Goal: Obtain resource: Download file/media

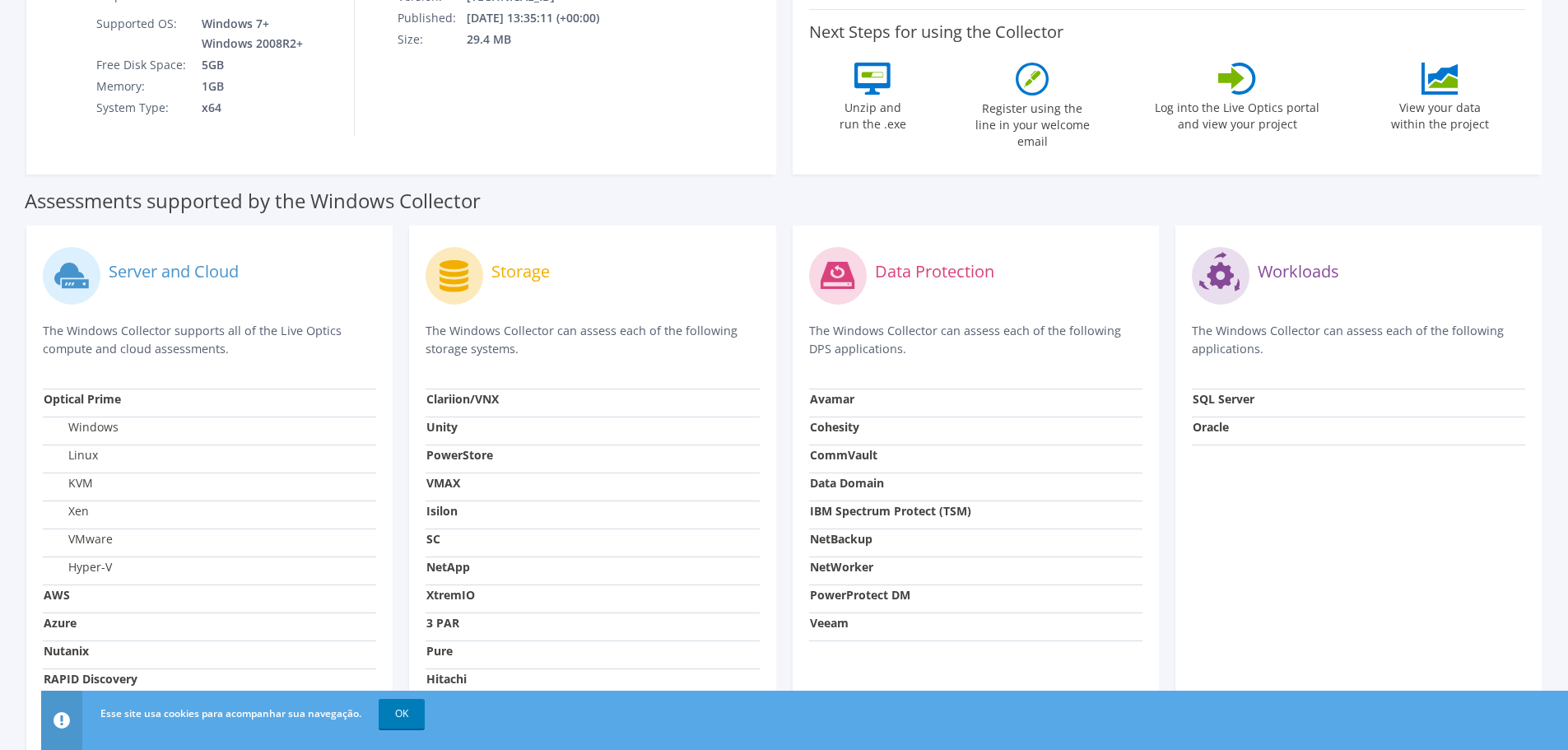
scroll to position [473, 0]
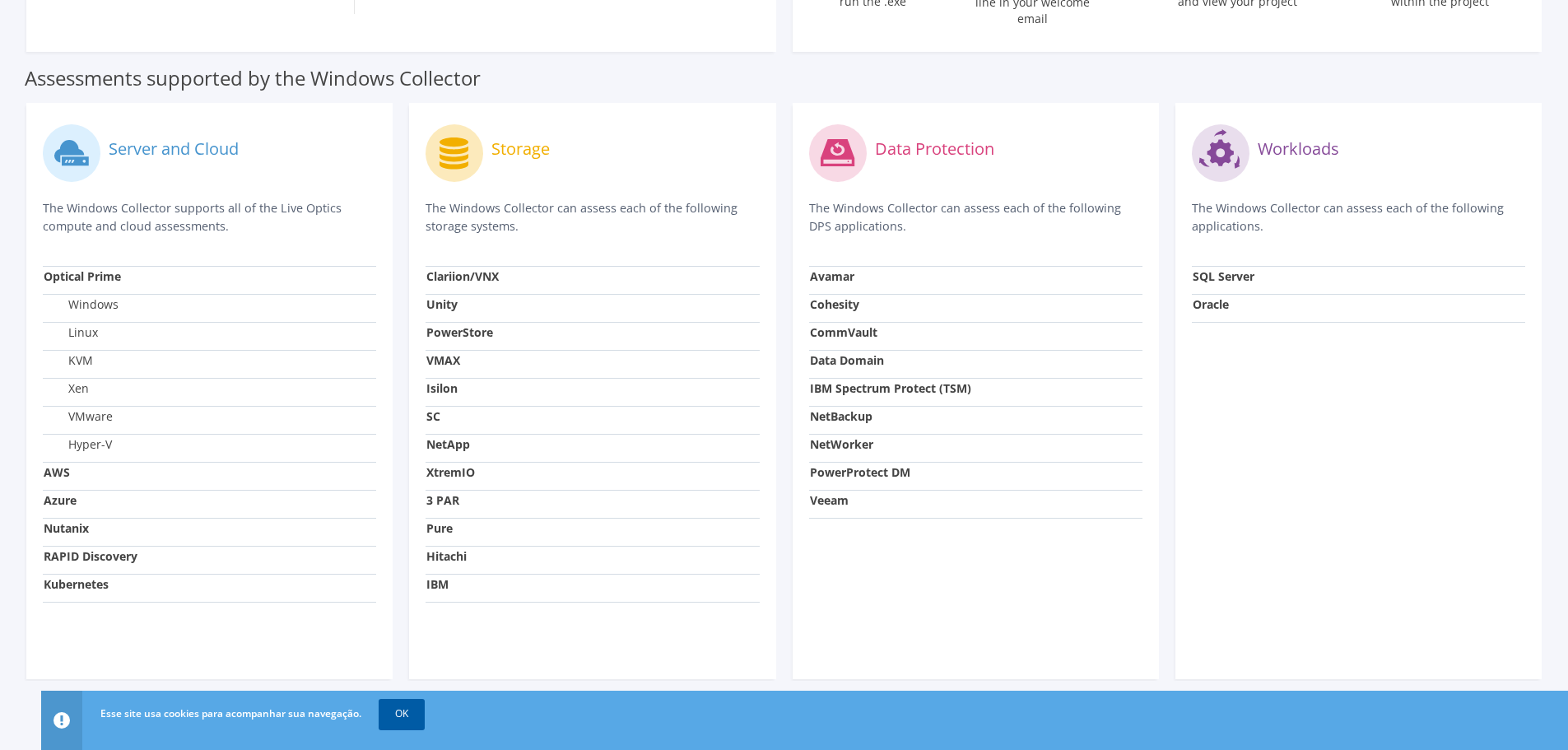
click at [393, 716] on link "OK" at bounding box center [401, 714] width 46 height 29
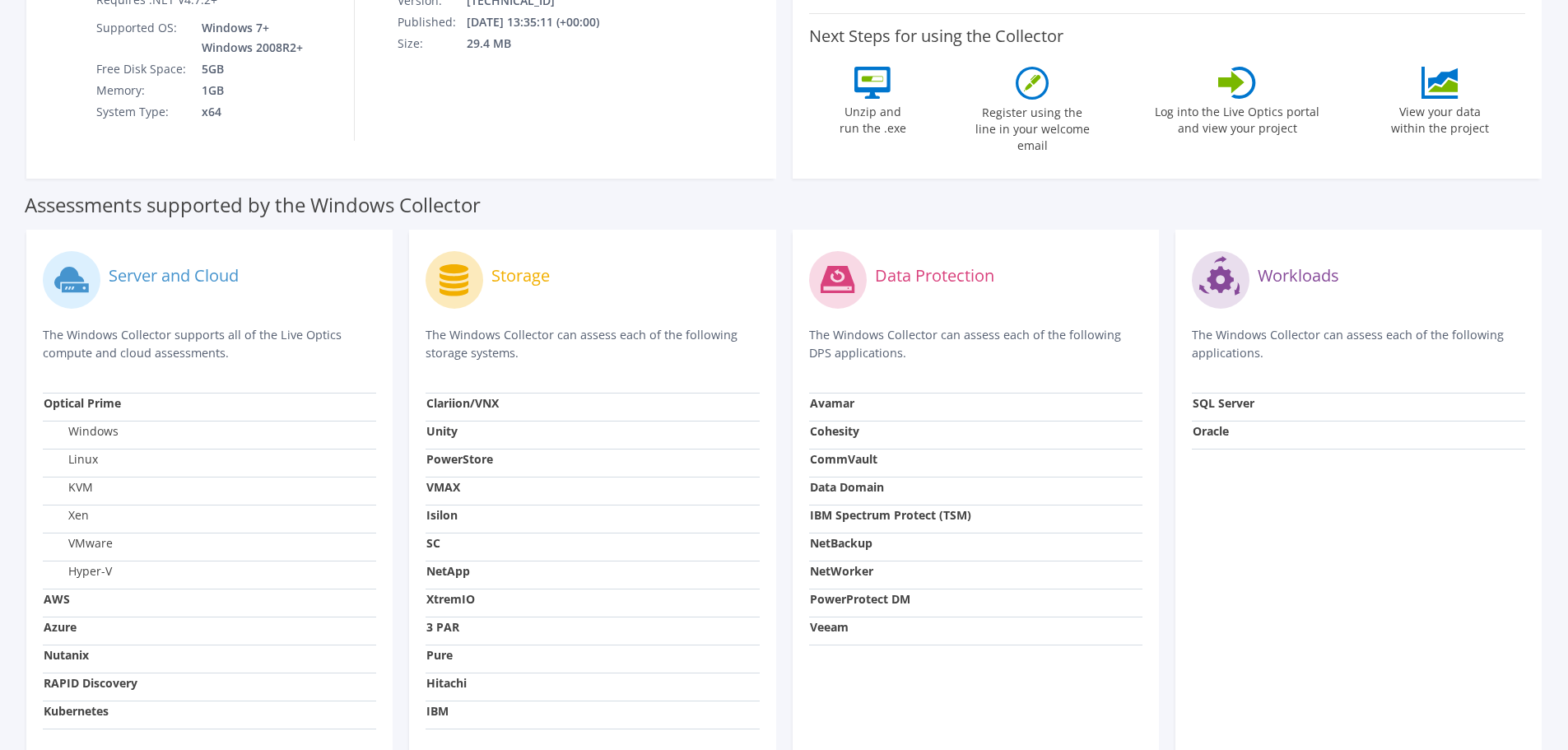
scroll to position [61, 0]
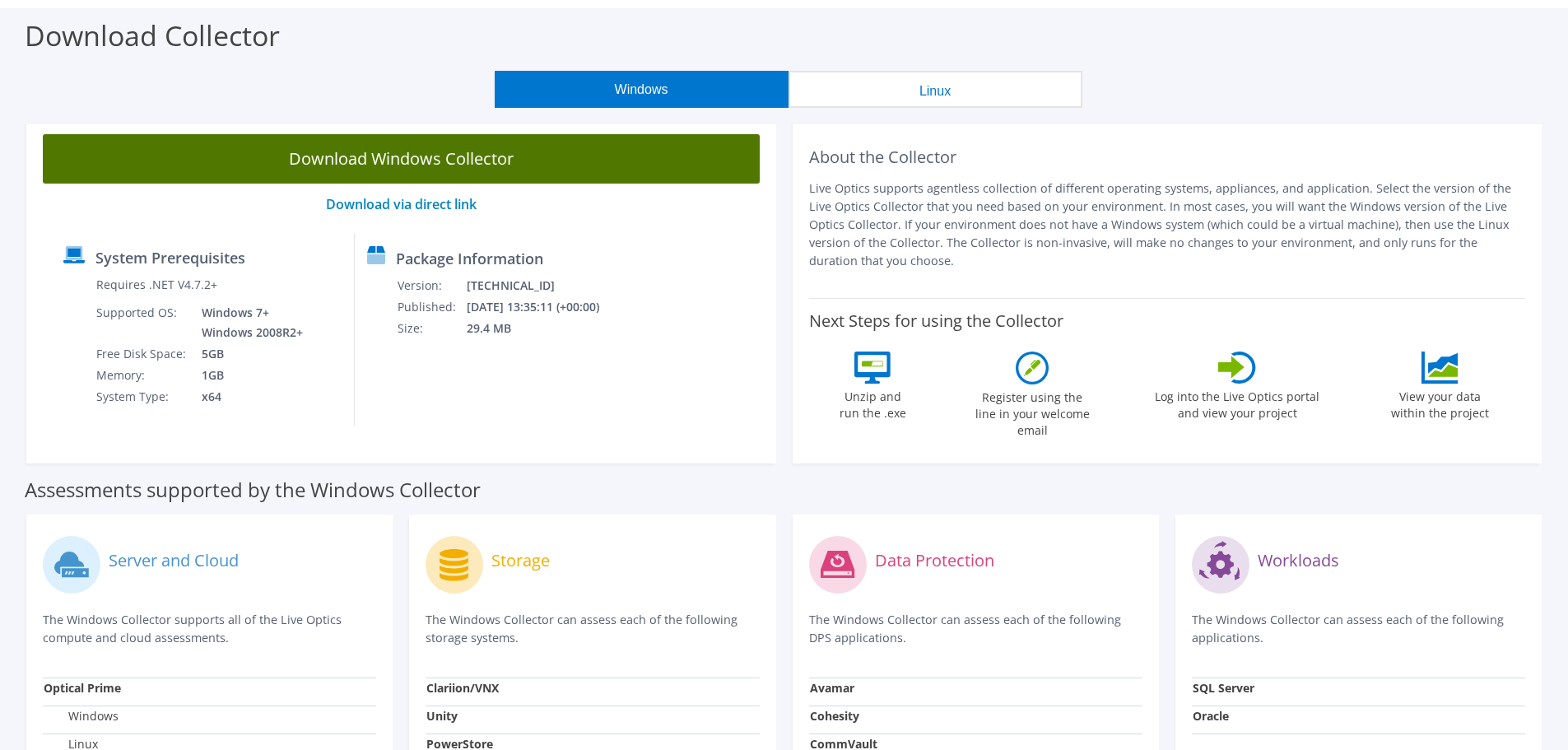
click at [376, 166] on link "Download Windows Collector" at bounding box center [401, 159] width 717 height 50
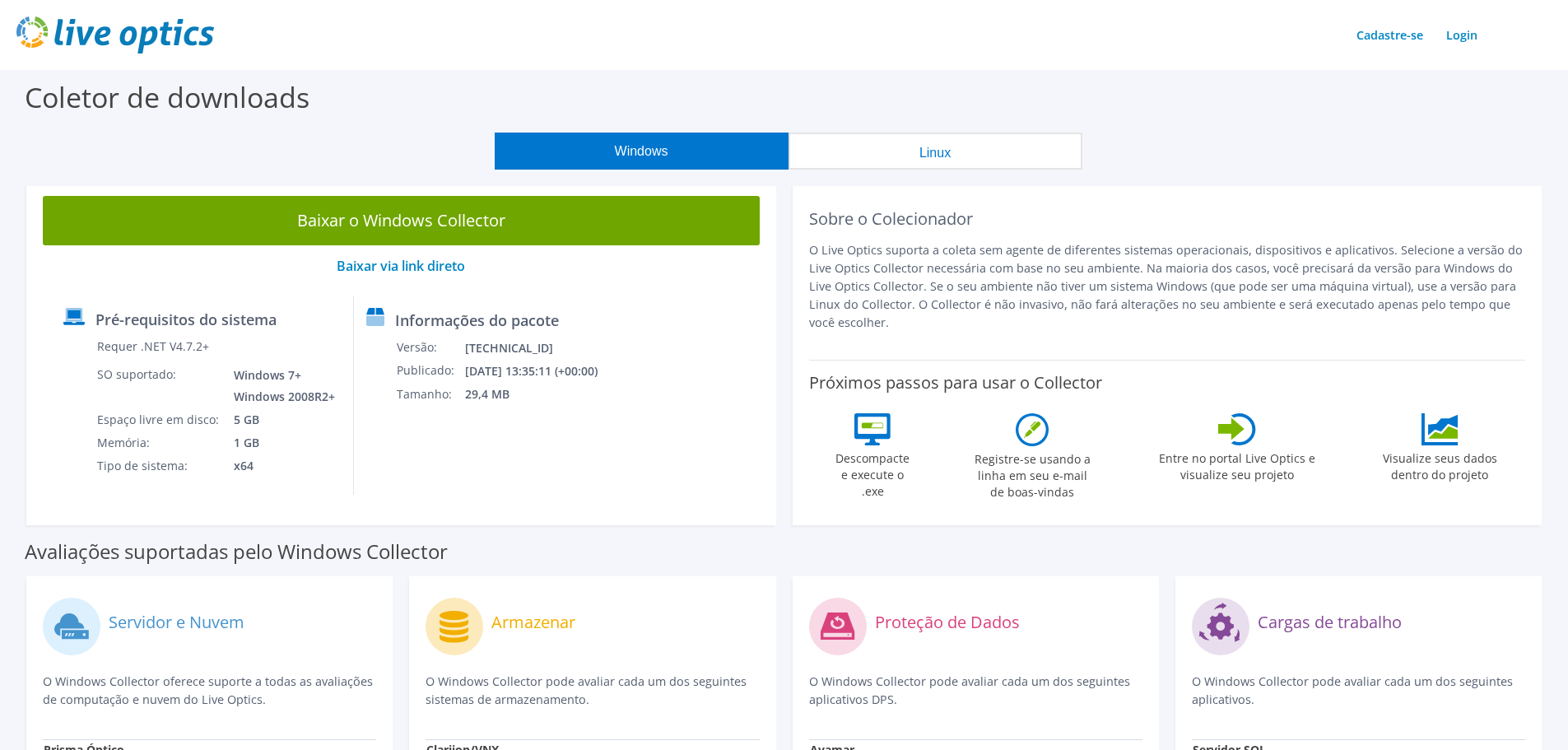
click at [921, 148] on font "Linux" at bounding box center [935, 152] width 31 height 14
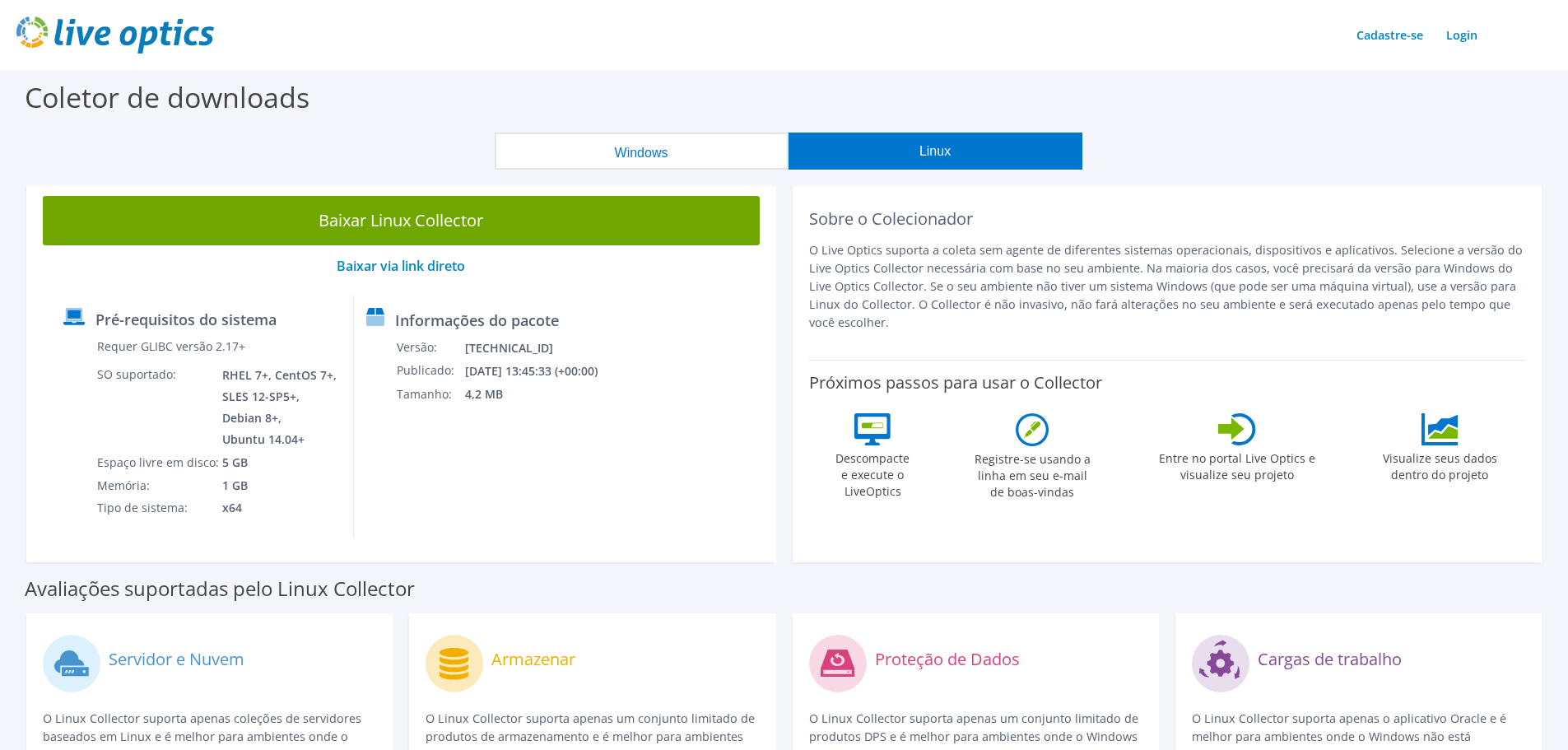
click at [671, 143] on button "Windows" at bounding box center [641, 151] width 294 height 37
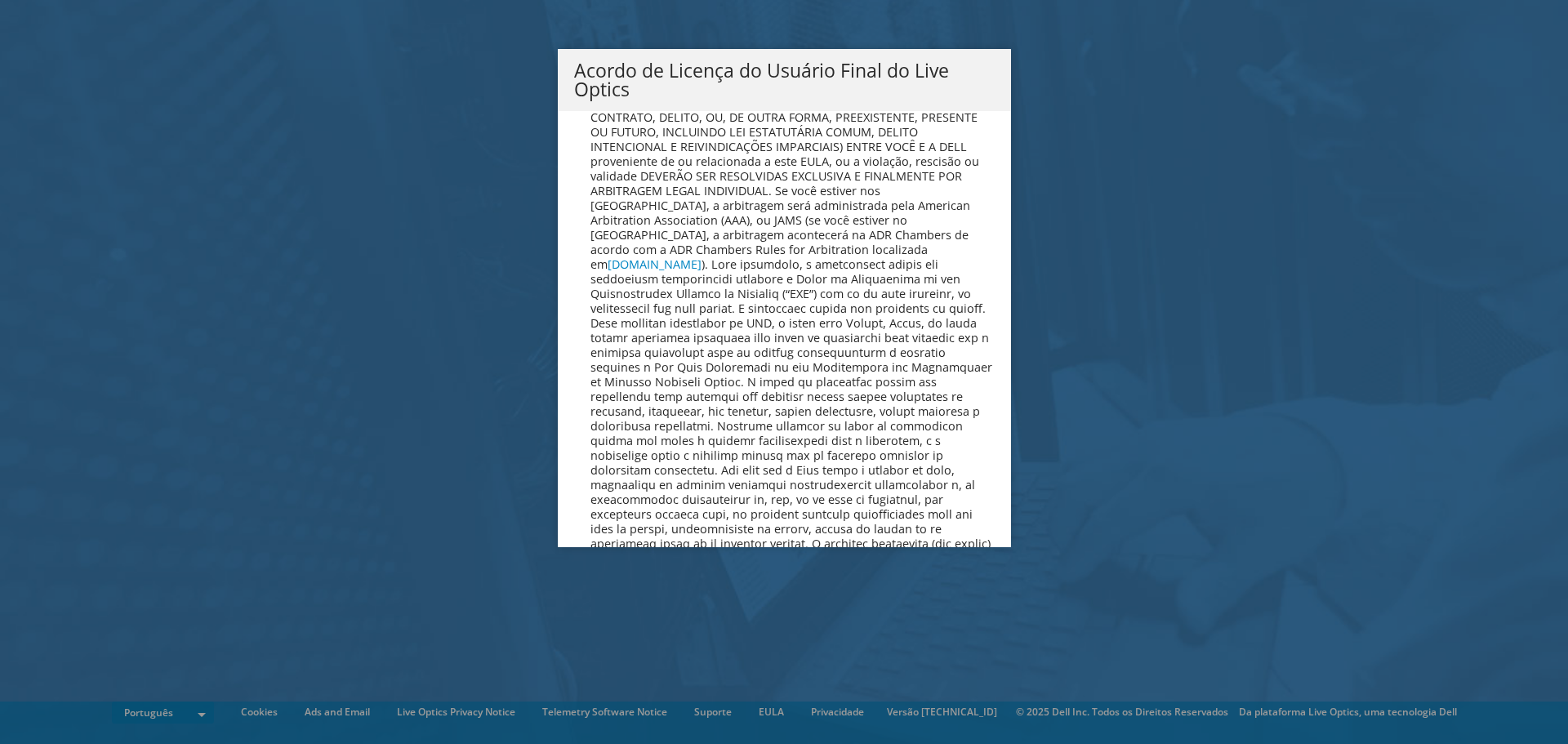
scroll to position [6531, 0]
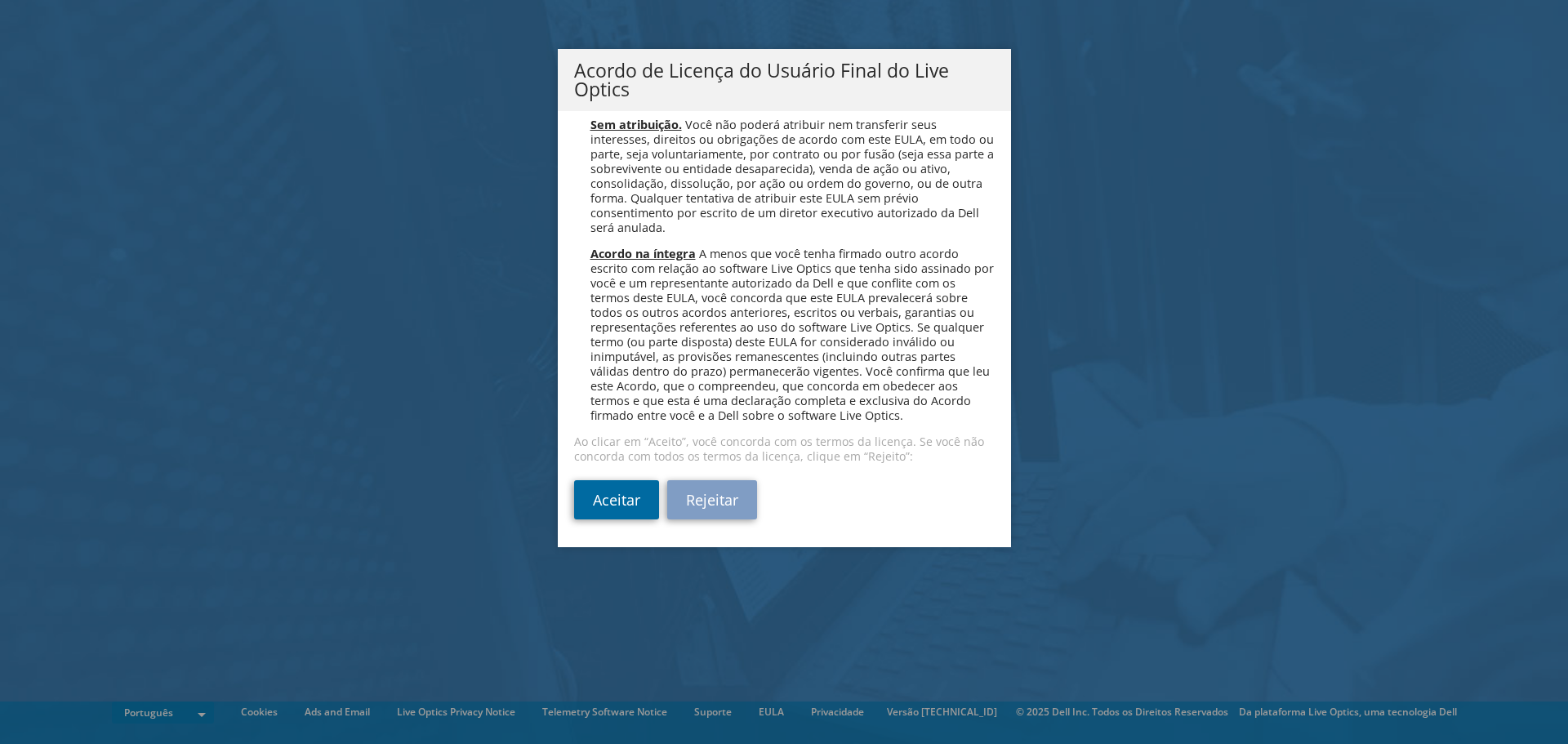
click at [597, 506] on link "Aceitar" at bounding box center [615, 499] width 85 height 39
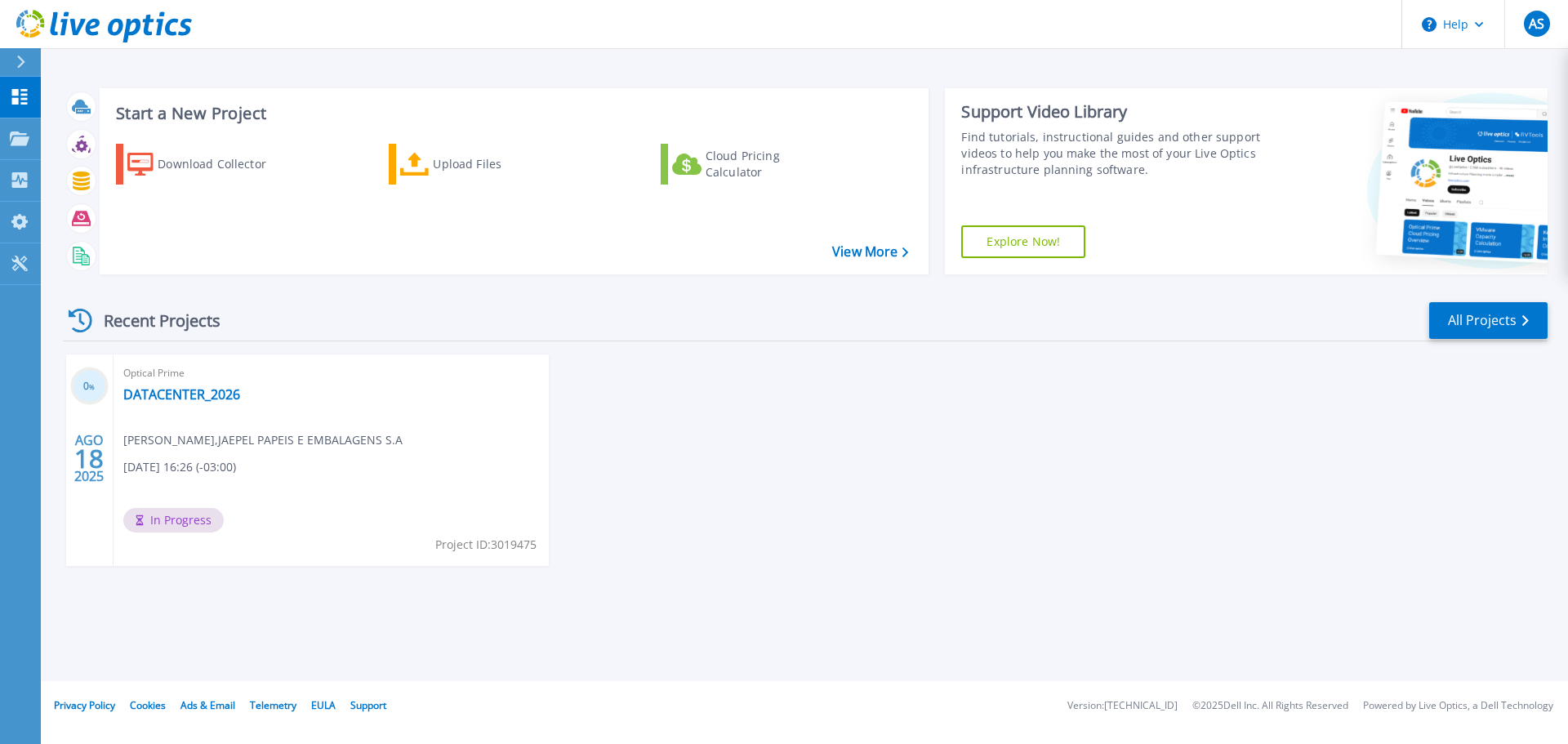
click at [317, 472] on div "Optical Prime DATACENTER_2026 [PERSON_NAME] , [PERSON_NAME] E EMBALAGENS [DATE]…" at bounding box center [331, 460] width 435 height 212
click at [614, 395] on div "0 % [DATE] Optical Prime DATACENTER_2026 [PERSON_NAME] , [PERSON_NAME] E EMBALA…" at bounding box center [798, 477] width 1497 height 245
click at [605, 435] on div "0 % AGO 18 2025 Optical Prime DATACENTER_2026 Alex Sousa , JAEPEL PAPEIS E EMBA…" at bounding box center [798, 477] width 1497 height 245
click at [244, 503] on div "Optical Prime DATACENTER_2026 Alex Sousa , JAEPEL PAPEIS E EMBALAGENS S.A 08/18…" at bounding box center [331, 460] width 435 height 212
click at [181, 520] on span "In Progress" at bounding box center [174, 520] width 100 height 25
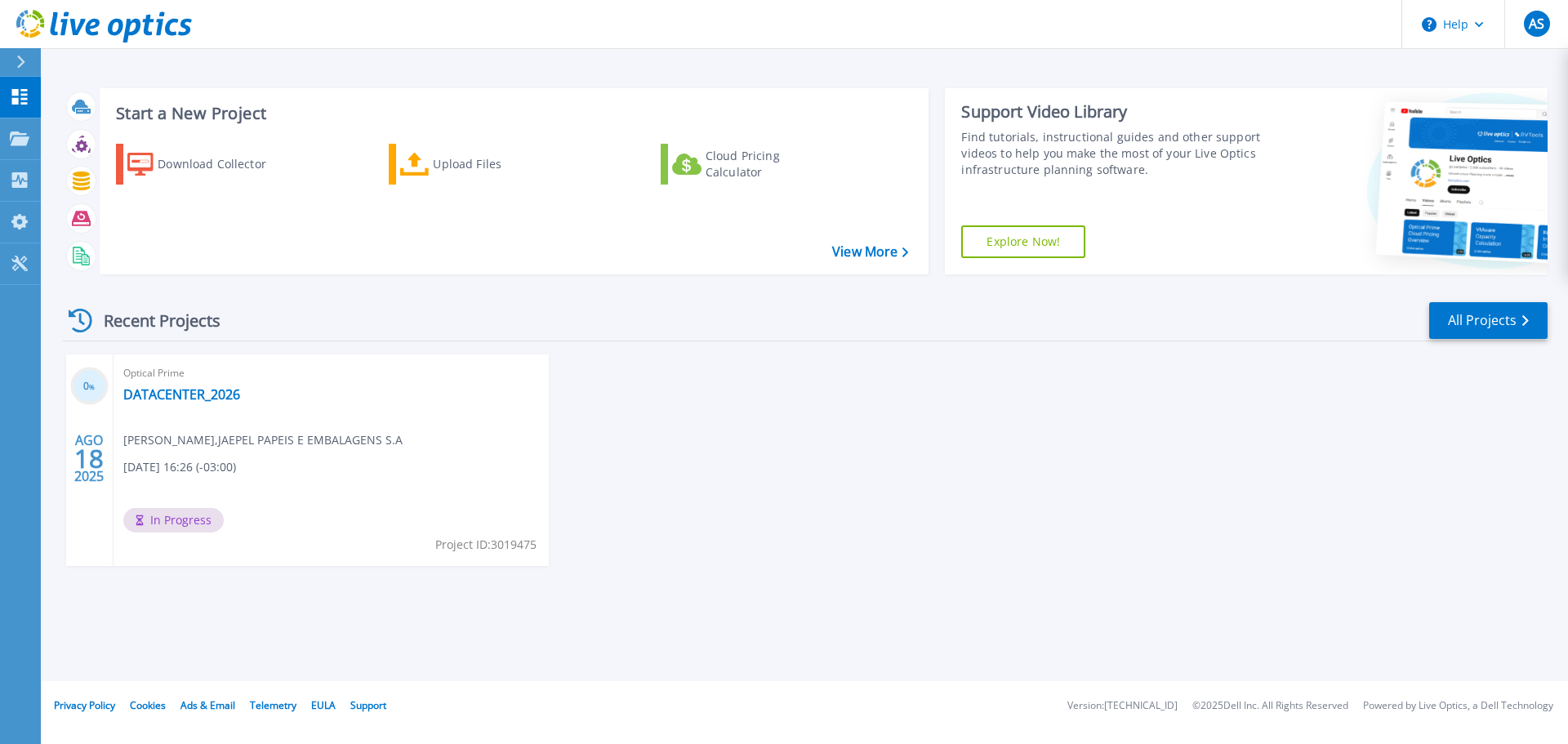
click at [245, 446] on span "Alex Sousa , JAEPEL PAPEIS E EMBALAGENS S.A" at bounding box center [263, 440] width 279 height 18
click at [165, 393] on link "DATACENTER_2026" at bounding box center [182, 395] width 116 height 16
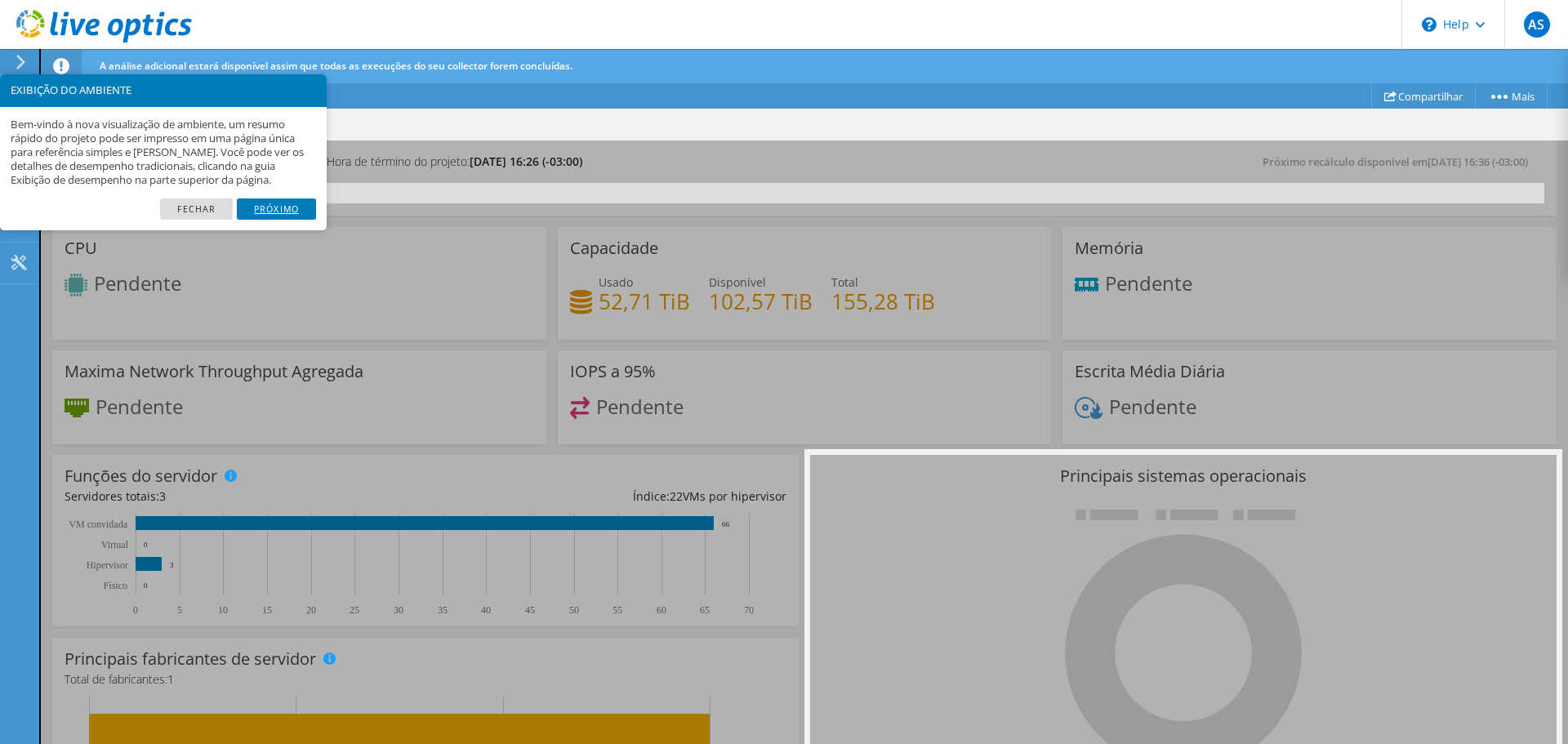
click at [287, 209] on link "Próximo" at bounding box center [275, 208] width 79 height 21
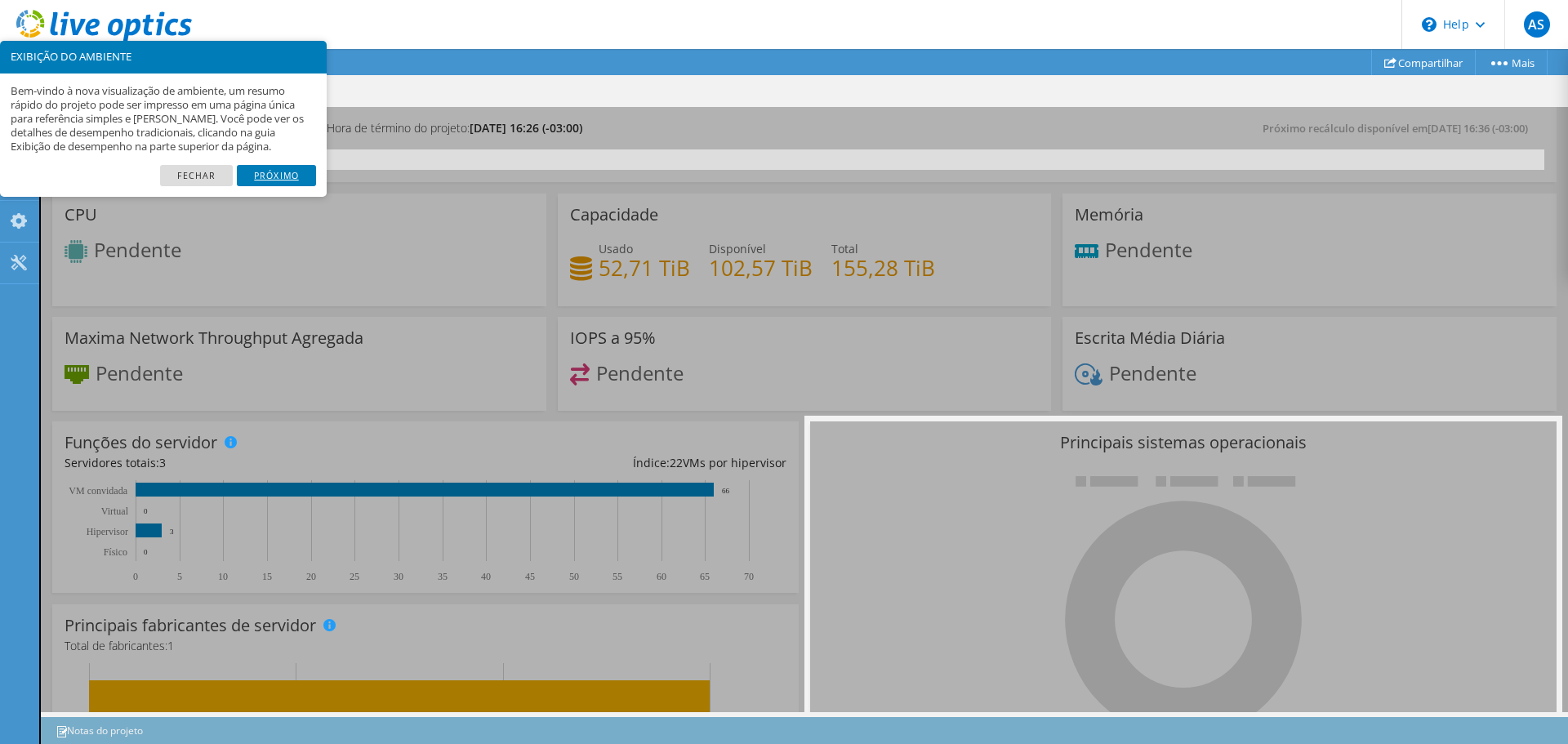
scroll to position [81, 0]
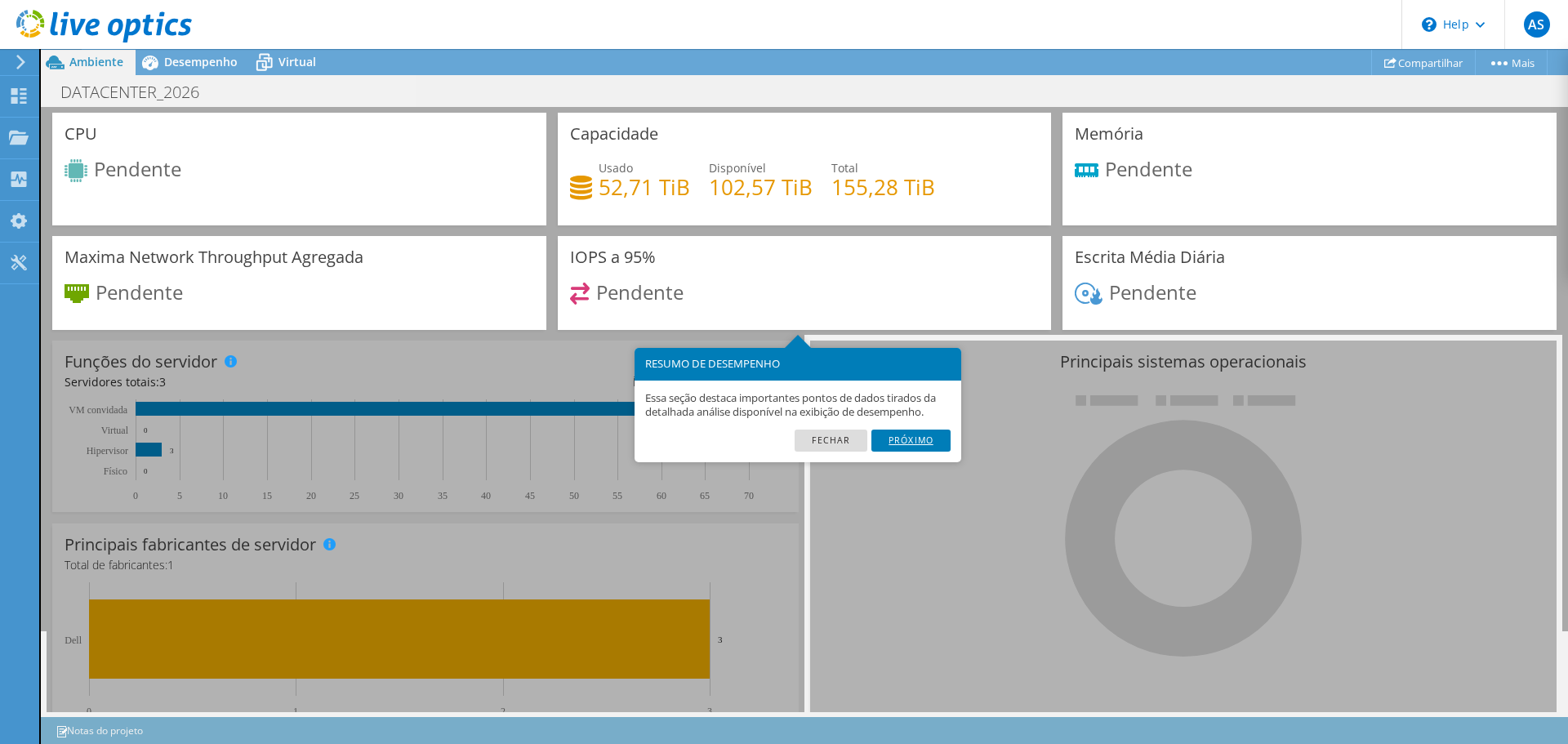
click at [906, 439] on link "Próximo" at bounding box center [910, 439] width 79 height 21
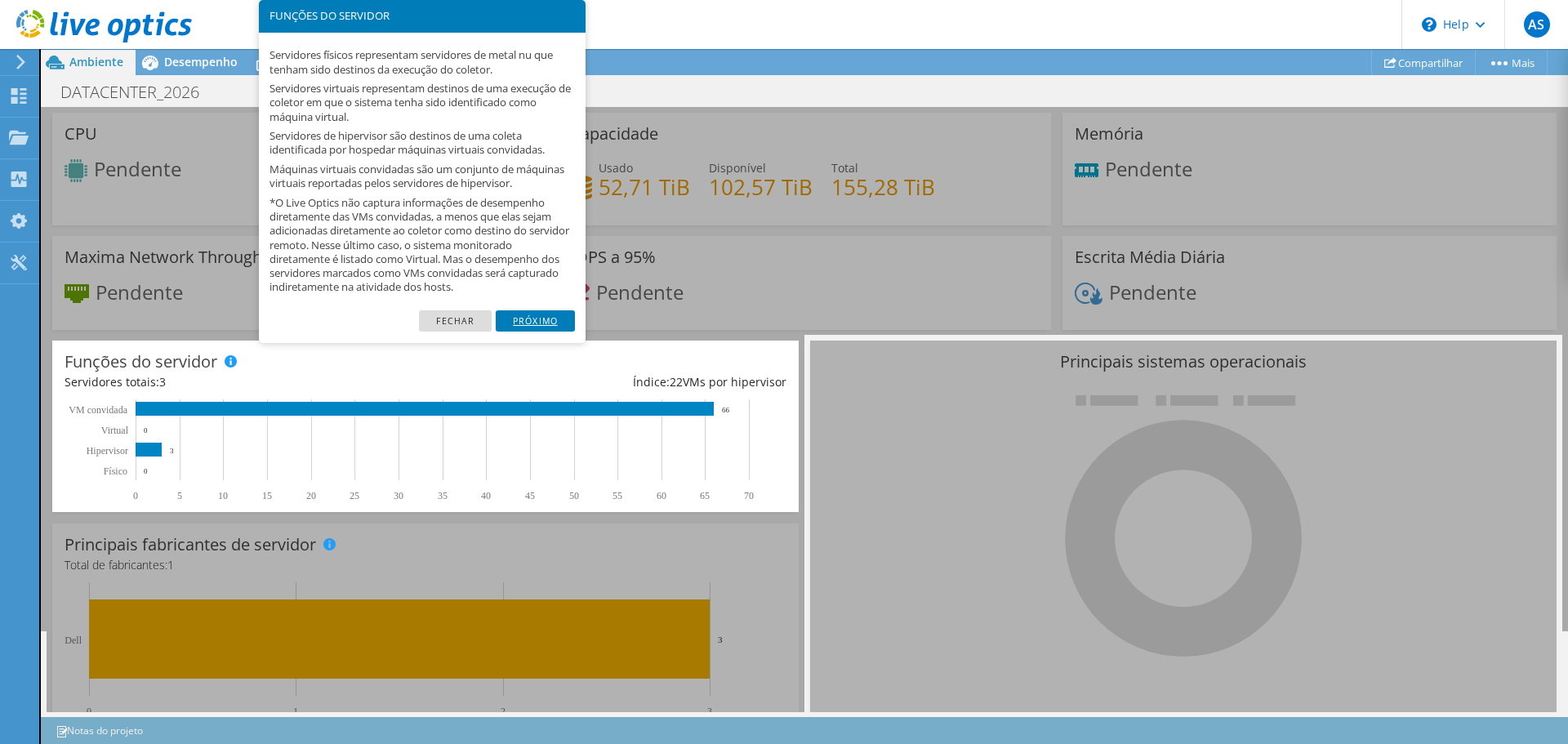
click at [539, 319] on link "Próximo" at bounding box center [534, 320] width 79 height 21
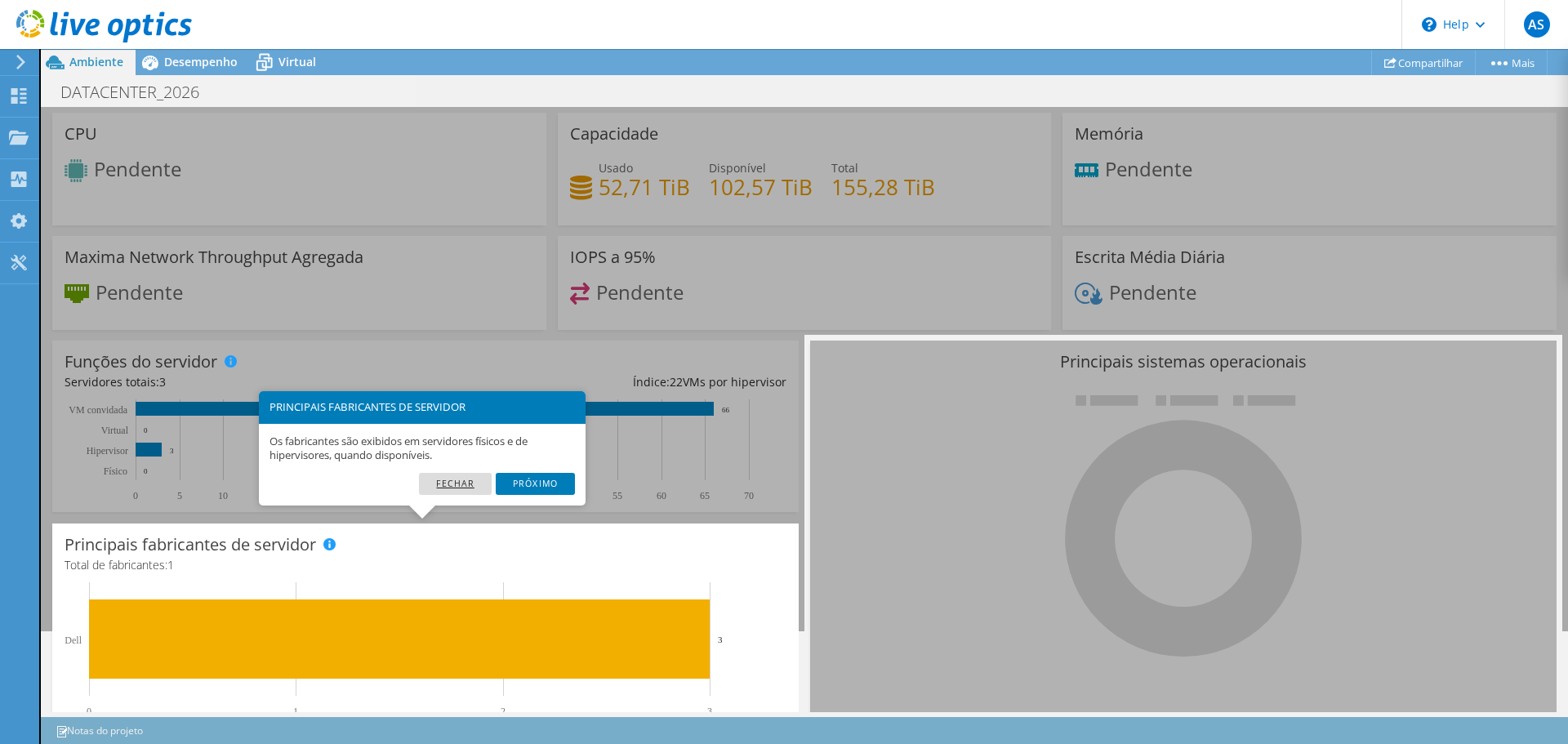
click at [468, 481] on link "Fechar" at bounding box center [455, 483] width 73 height 21
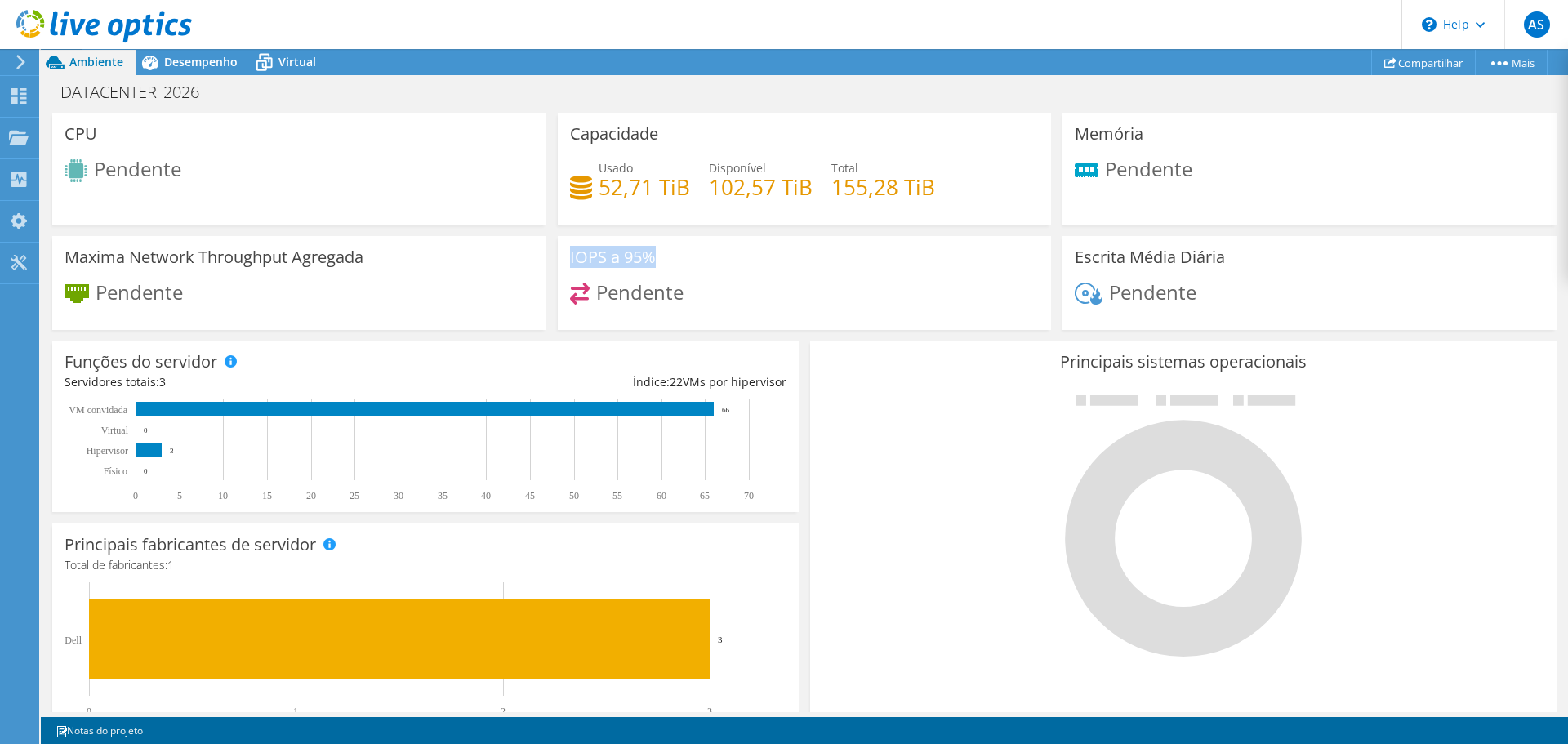
drag, startPoint x: 565, startPoint y: 241, endPoint x: 694, endPoint y: 240, distance: 129.0
click at [694, 240] on div "IOPS a 95% Pendente" at bounding box center [804, 284] width 494 height 95
click at [744, 265] on div "IOPS a 95% Pendente" at bounding box center [804, 284] width 494 height 95
click at [697, 287] on div "Pendente" at bounding box center [804, 300] width 469 height 35
drag, startPoint x: 595, startPoint y: 182, endPoint x: 666, endPoint y: 181, distance: 71.0
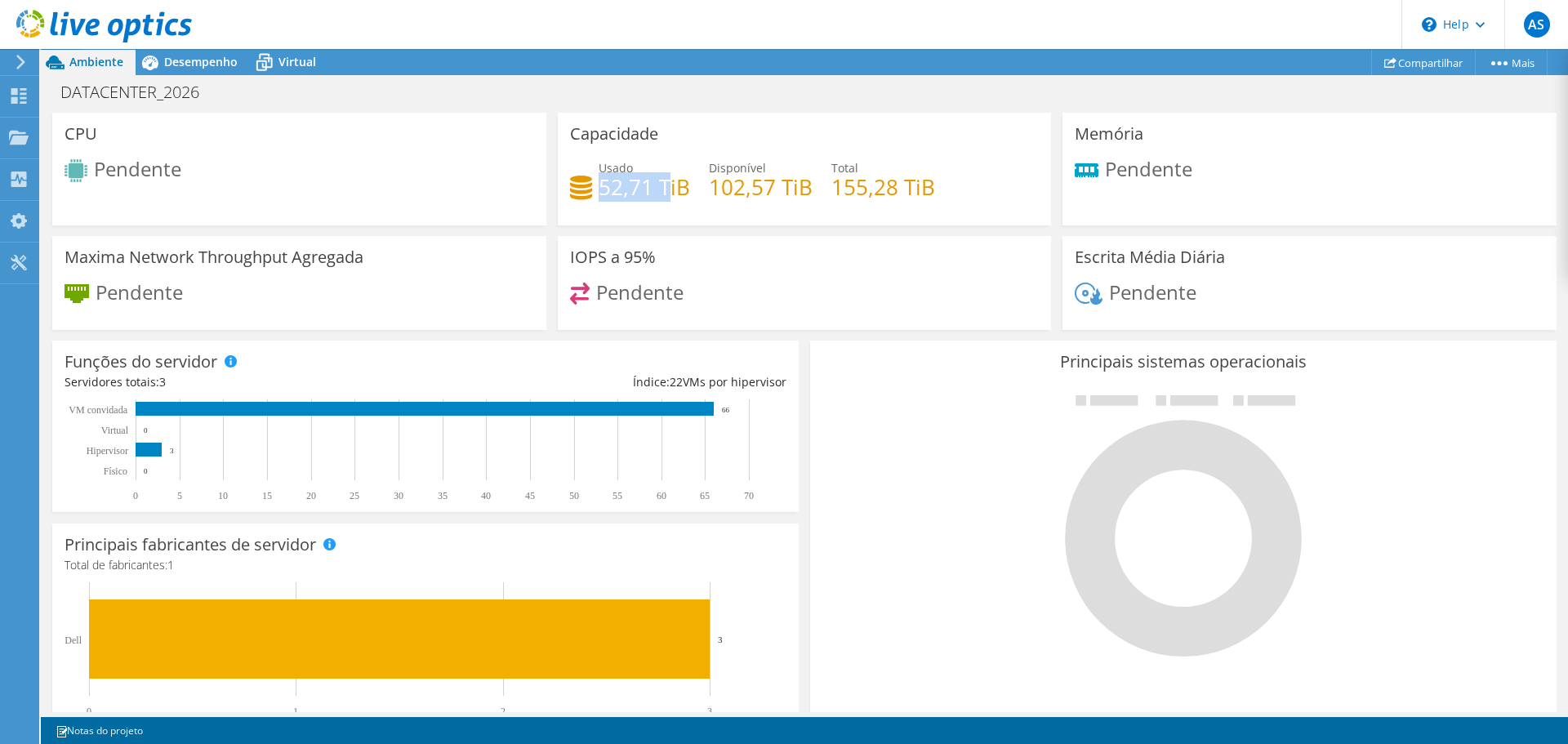
click at [666, 181] on h4 "52,71 TiB" at bounding box center [644, 187] width 92 height 18
click at [723, 194] on h4 "102,57 TiB" at bounding box center [761, 187] width 104 height 18
click at [1152, 173] on span "Pendente" at bounding box center [1148, 168] width 87 height 27
click at [191, 57] on span "Desempenho" at bounding box center [201, 61] width 74 height 15
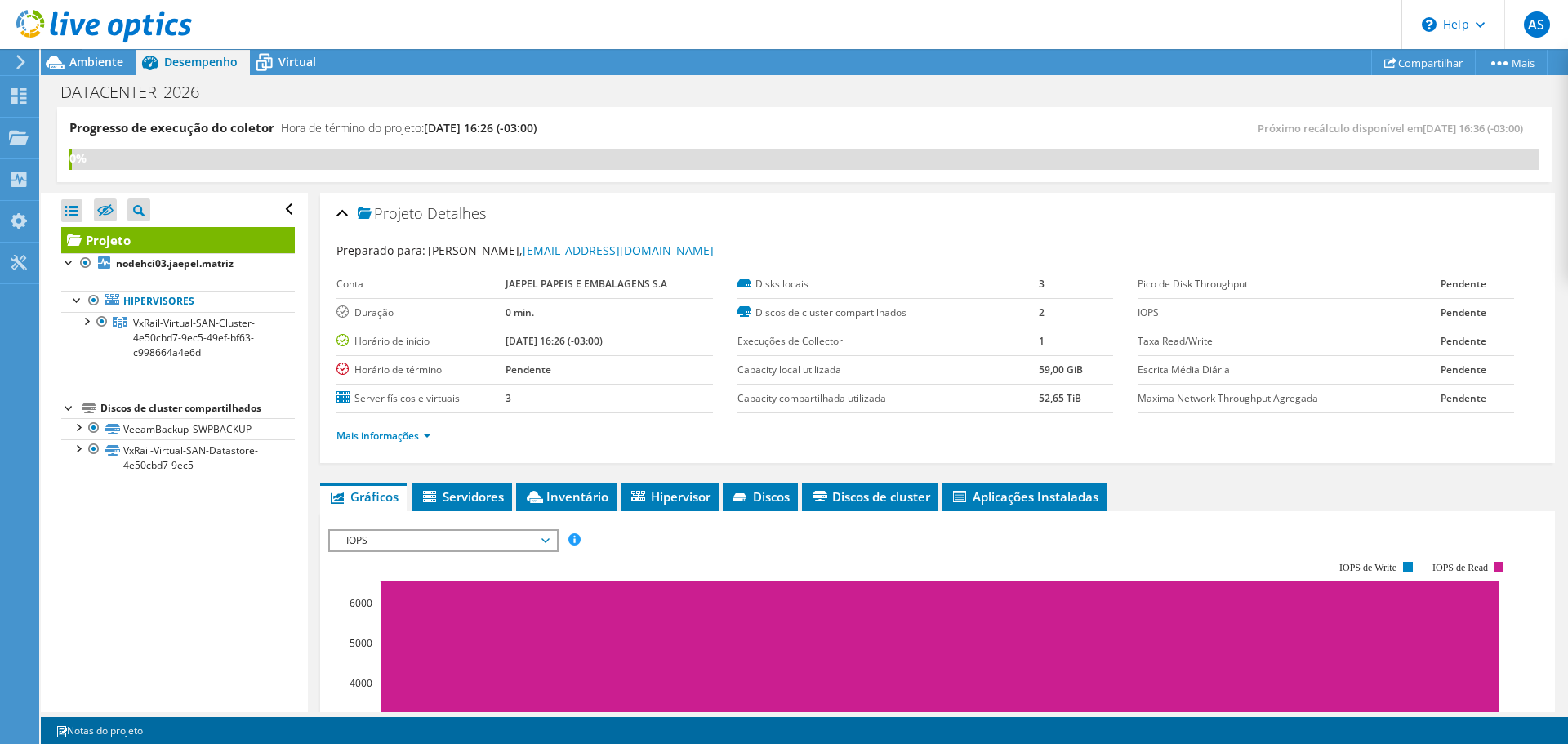
scroll to position [0, 0]
click at [84, 423] on div at bounding box center [77, 427] width 16 height 16
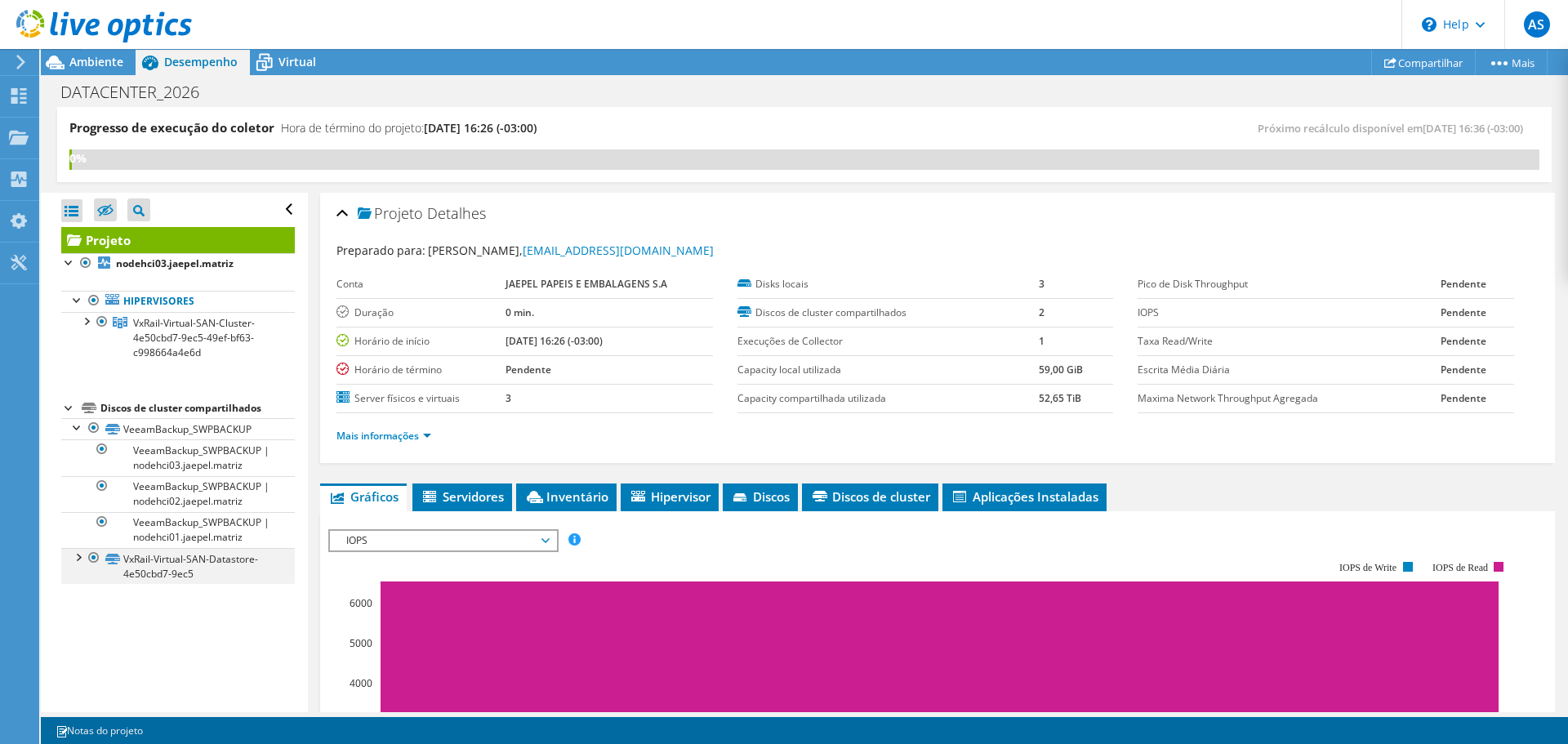
click at [76, 555] on div at bounding box center [77, 557] width 16 height 16
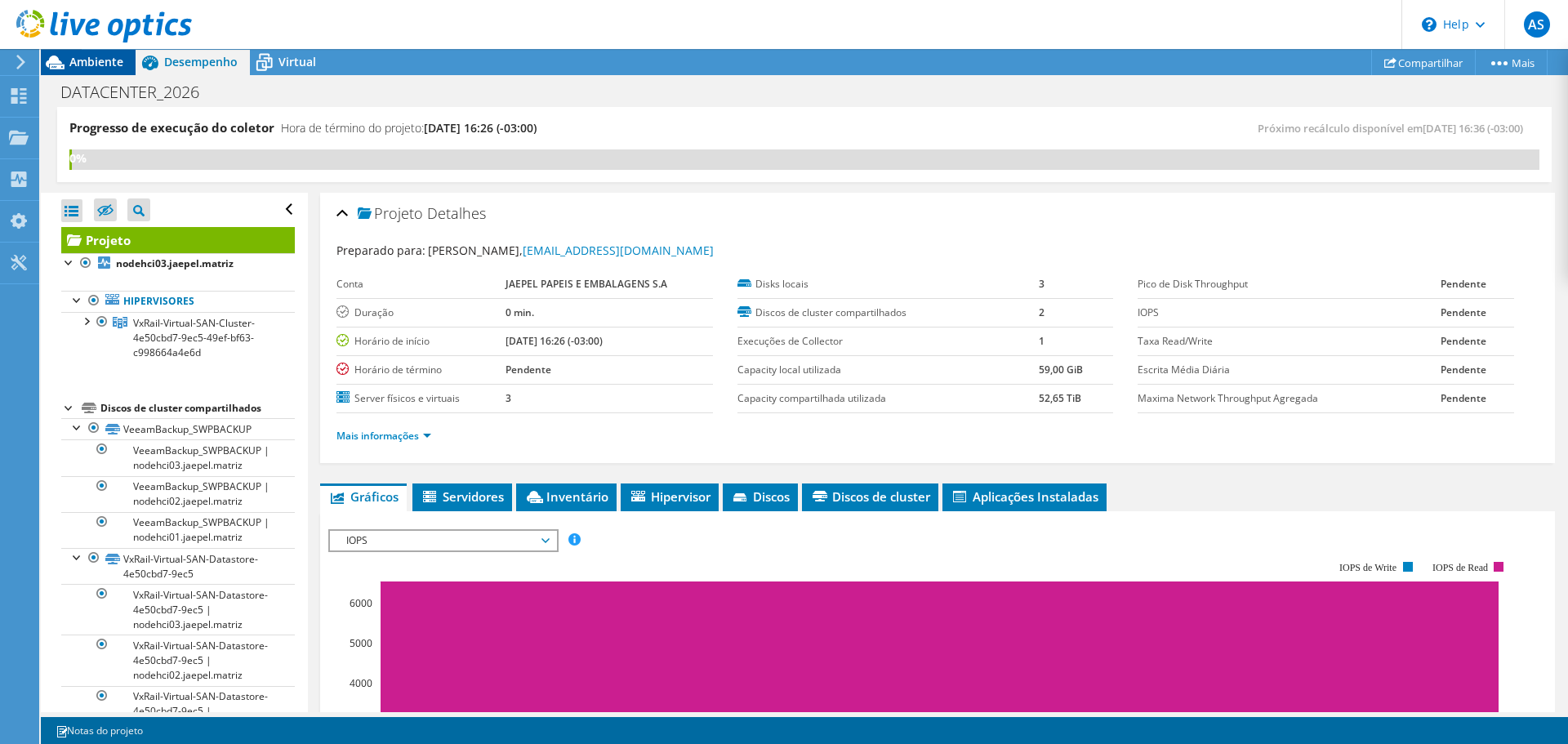
click at [106, 57] on span "Ambiente" at bounding box center [95, 61] width 54 height 15
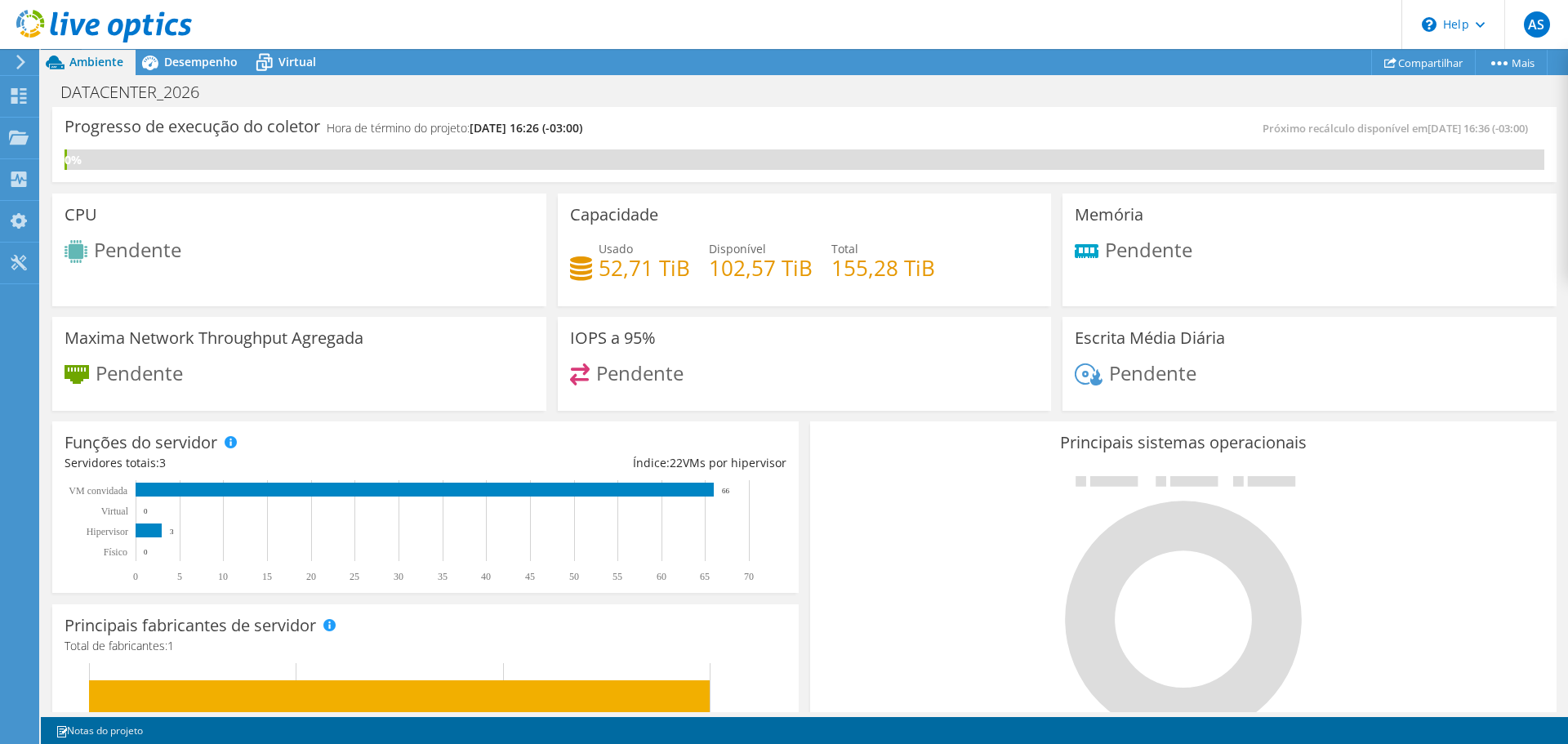
scroll to position [488, 0]
click at [18, 96] on icon at bounding box center [19, 96] width 20 height 15
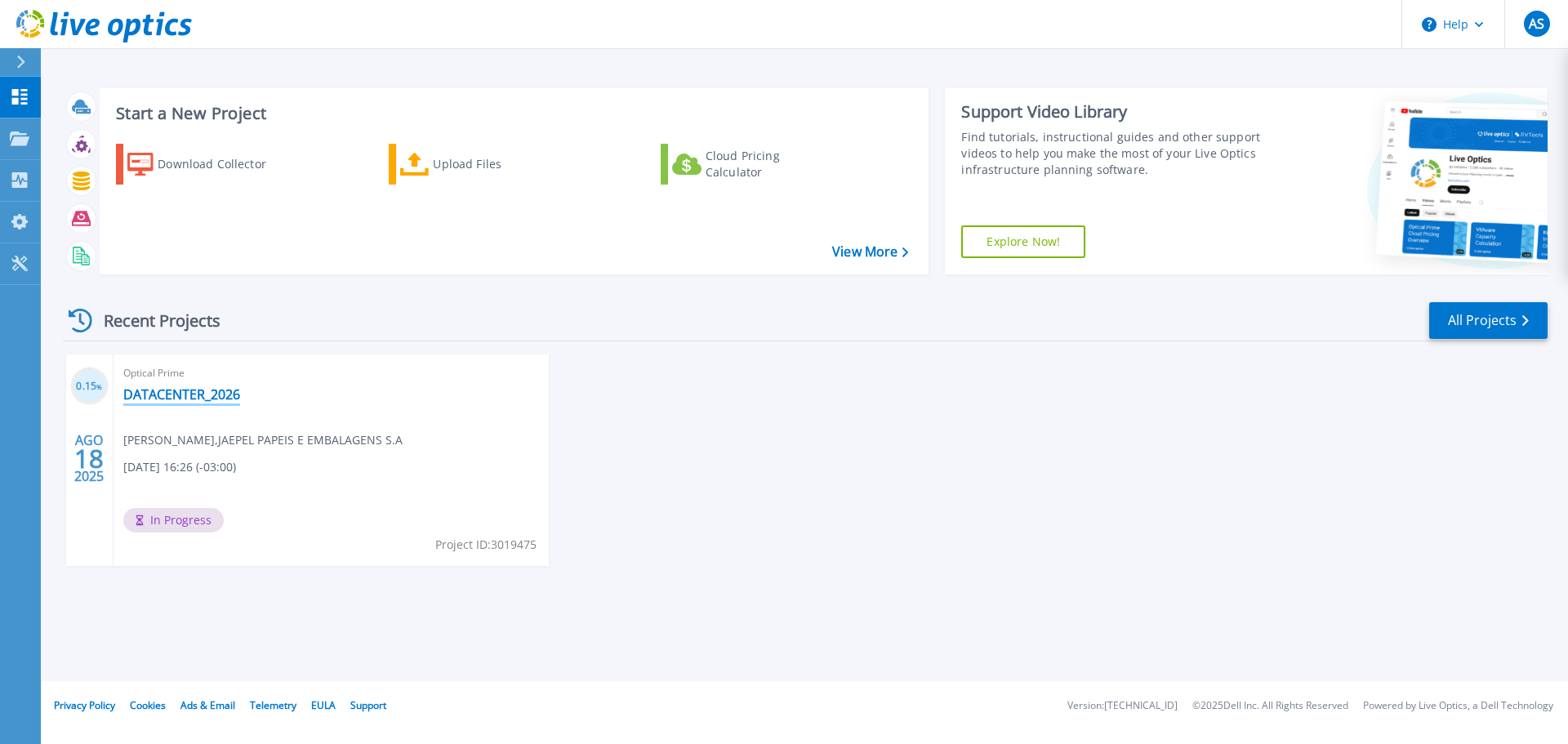
click at [196, 392] on link "DATACENTER_2026" at bounding box center [182, 395] width 116 height 16
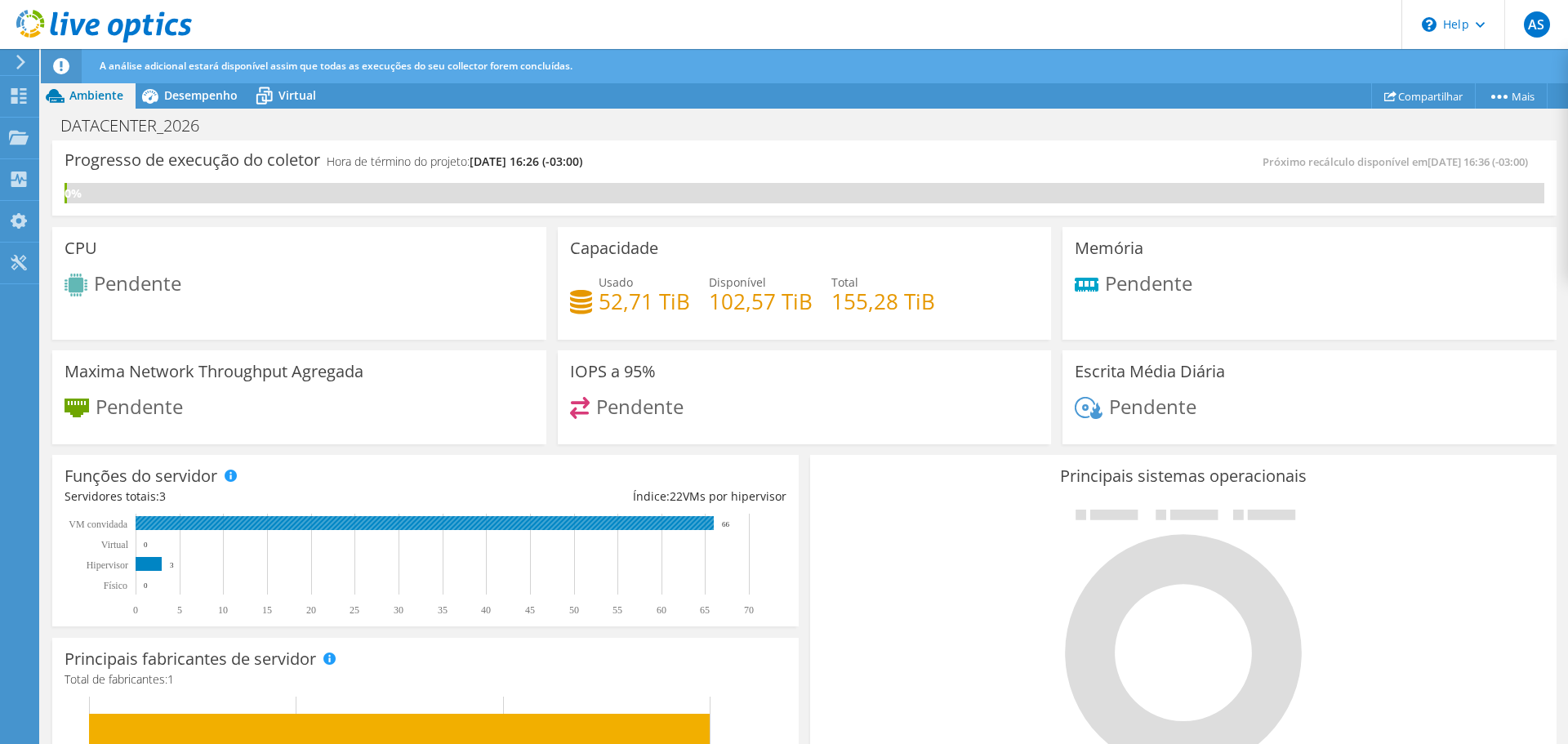
click at [699, 520] on rect at bounding box center [424, 523] width 578 height 14
click at [641, 518] on rect at bounding box center [424, 523] width 578 height 14
click at [680, 502] on div "Índice: 22 VMs por hipervisor" at bounding box center [605, 497] width 361 height 18
click at [193, 99] on span "Desempenho" at bounding box center [201, 95] width 74 height 15
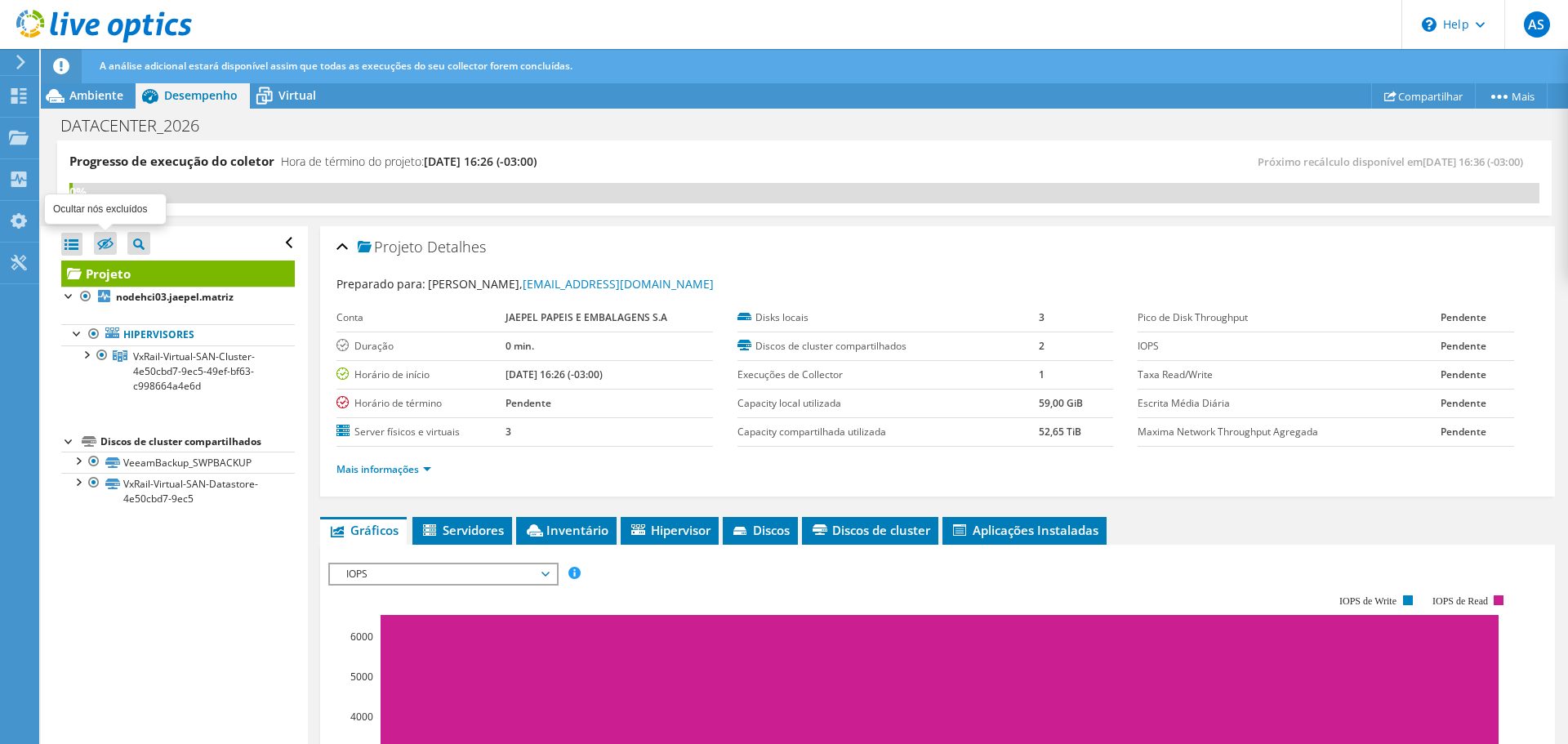
click at [104, 240] on icon at bounding box center [105, 244] width 16 height 12
click at [0, 0] on input "checkbox" at bounding box center [0, 0] width 0 height 0
click at [105, 239] on icon at bounding box center [105, 243] width 16 height 12
click at [0, 0] on input "checkbox" at bounding box center [0, 0] width 0 height 0
click at [110, 242] on icon at bounding box center [105, 244] width 16 height 12
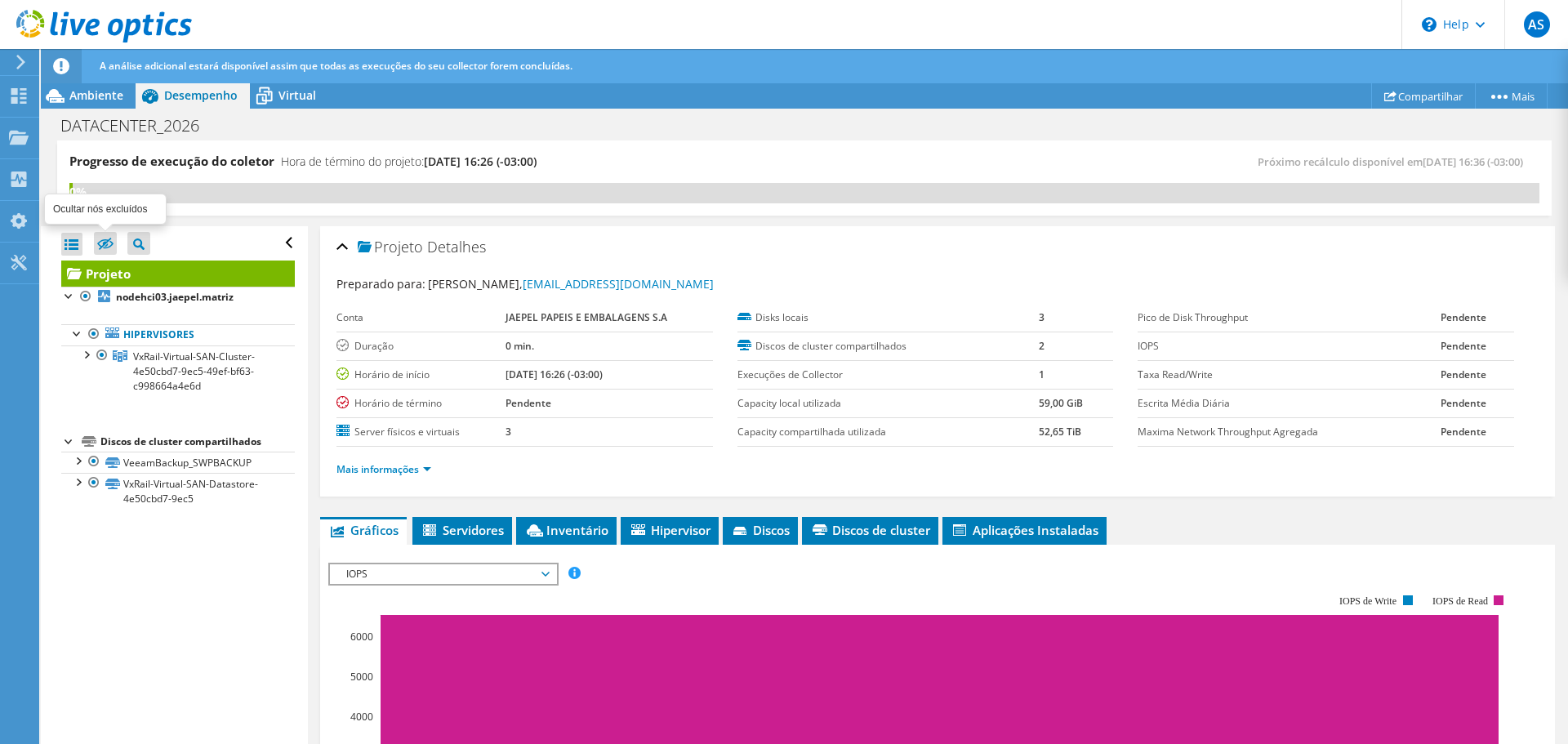
click at [0, 0] on input "checkbox" at bounding box center [0, 0] width 0 height 0
click at [107, 241] on icon at bounding box center [105, 244] width 16 height 12
click at [0, 0] on input "checkbox" at bounding box center [0, 0] width 0 height 0
click at [107, 241] on icon at bounding box center [105, 244] width 16 height 12
click at [0, 0] on input "checkbox" at bounding box center [0, 0] width 0 height 0
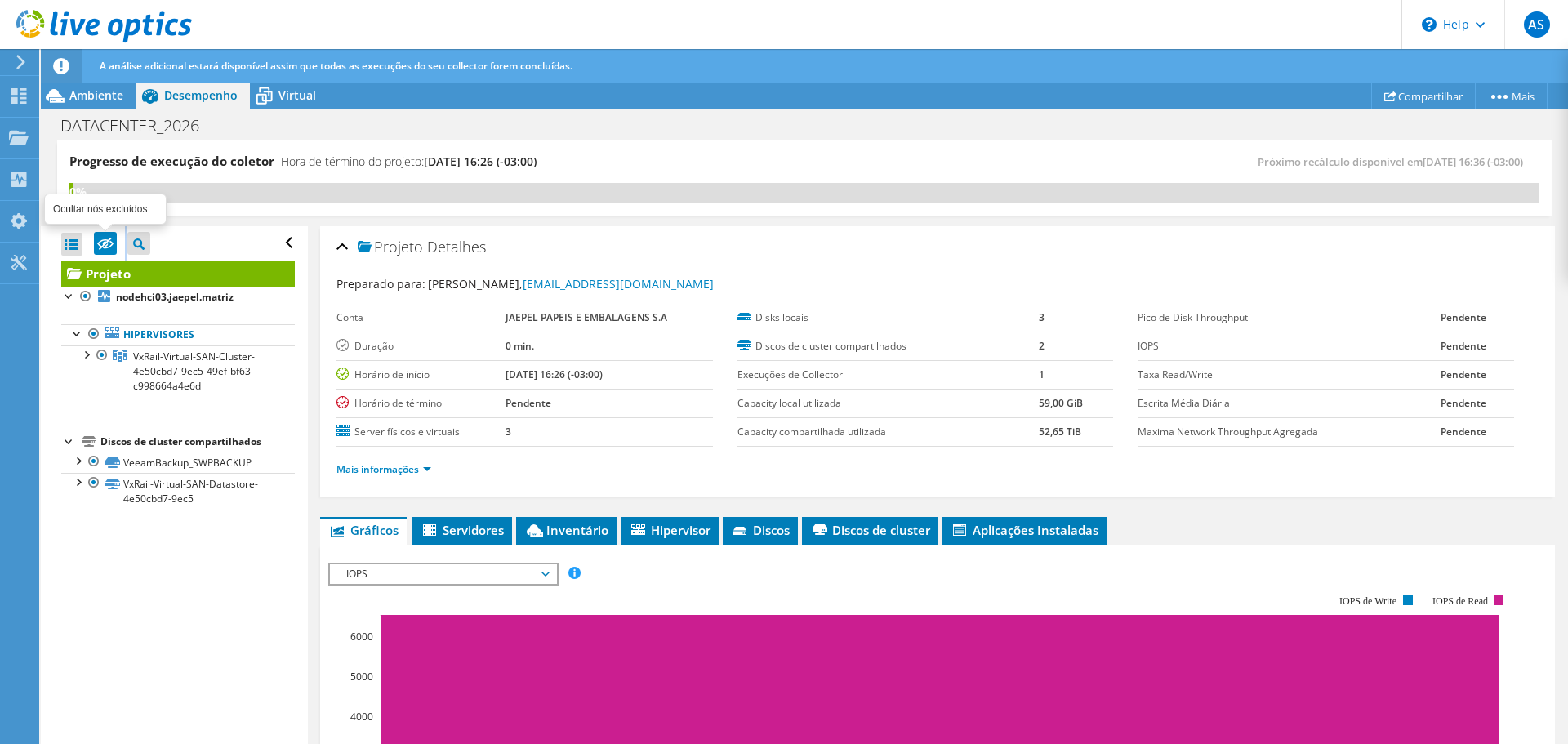
click at [108, 241] on icon at bounding box center [105, 244] width 16 height 12
click at [0, 0] on input "checkbox" at bounding box center [0, 0] width 0 height 0
click at [83, 351] on div at bounding box center [85, 354] width 16 height 16
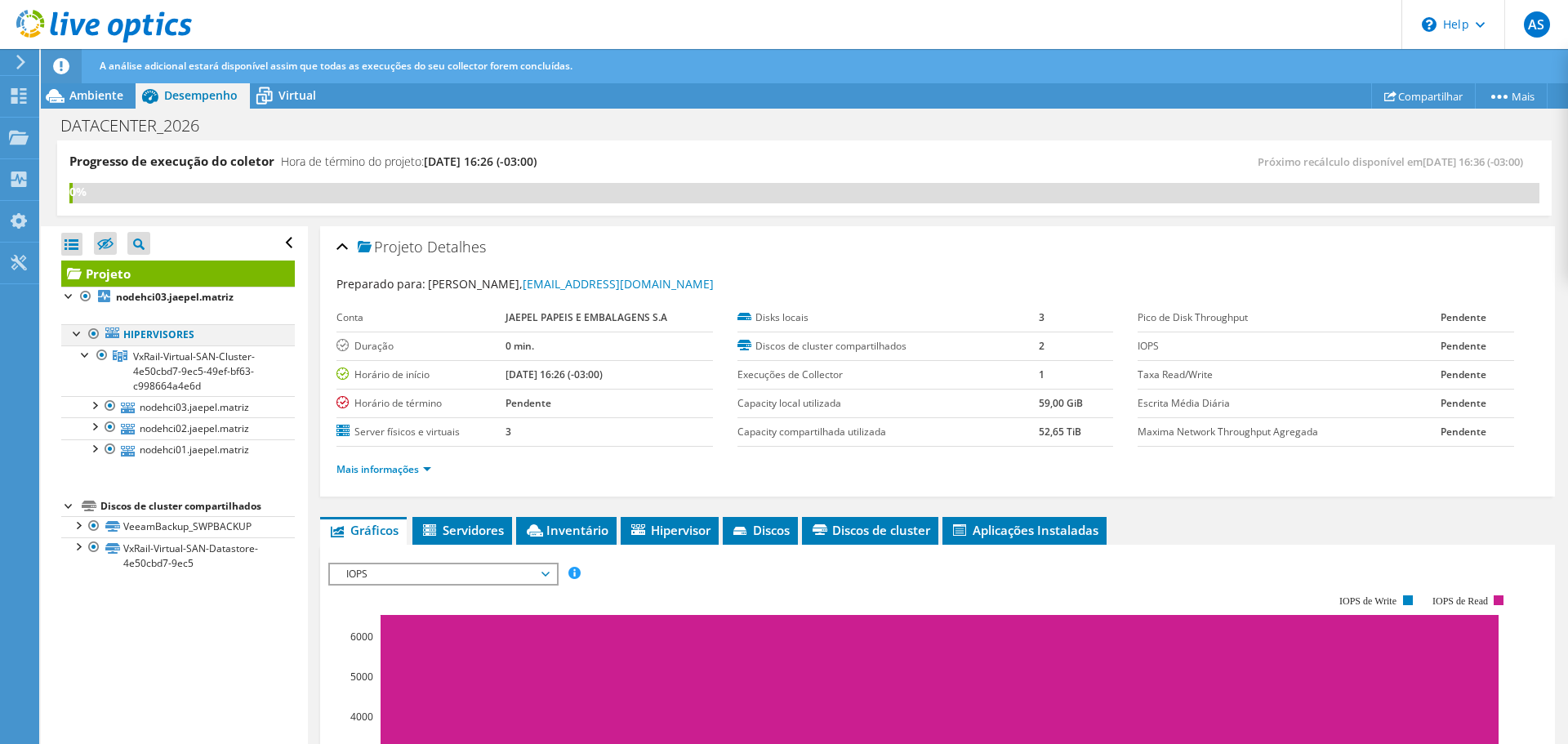
click at [74, 333] on div at bounding box center [77, 333] width 16 height 16
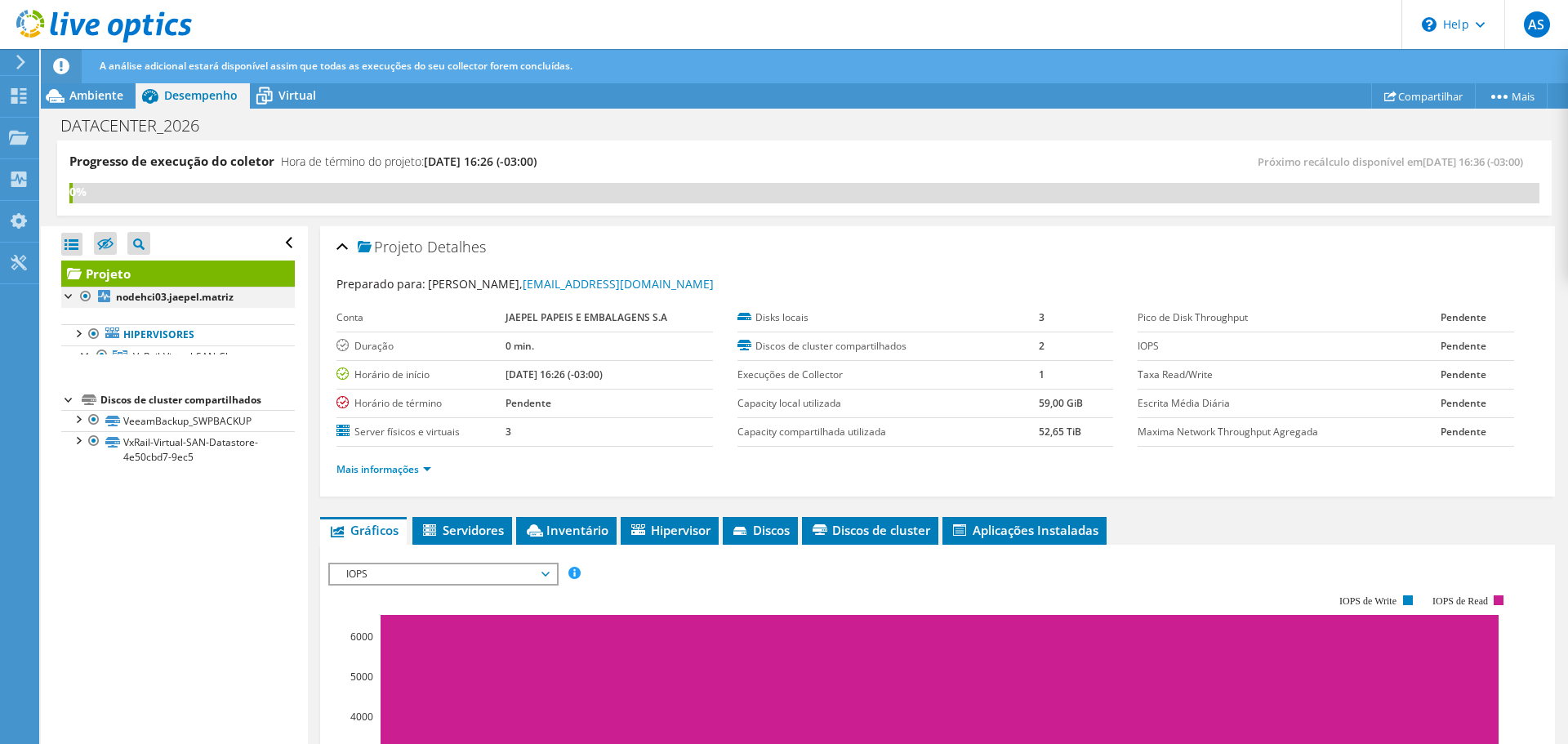
click at [65, 301] on div at bounding box center [69, 295] width 16 height 16
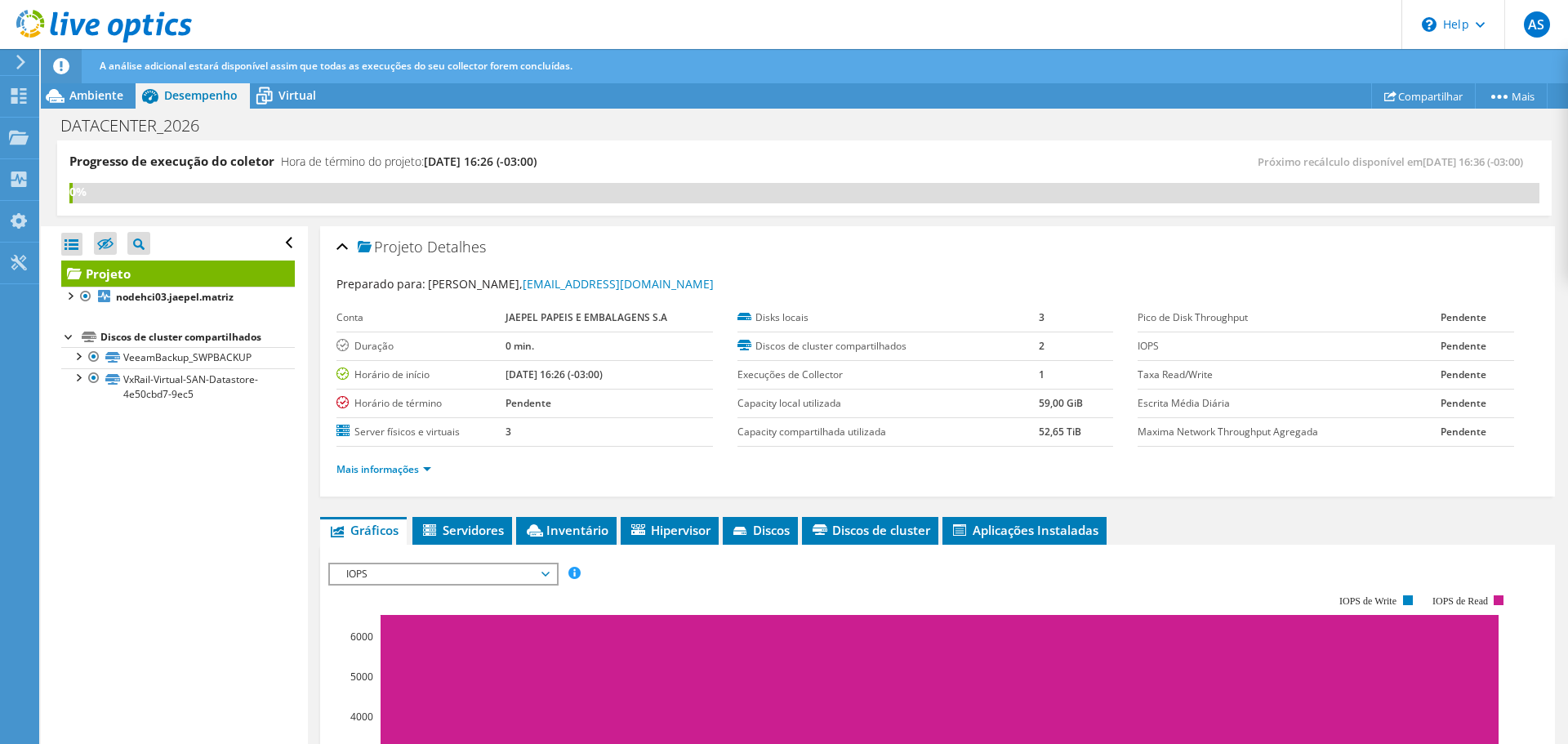
click at [65, 337] on div at bounding box center [69, 336] width 16 height 16
click at [67, 301] on div at bounding box center [69, 295] width 16 height 16
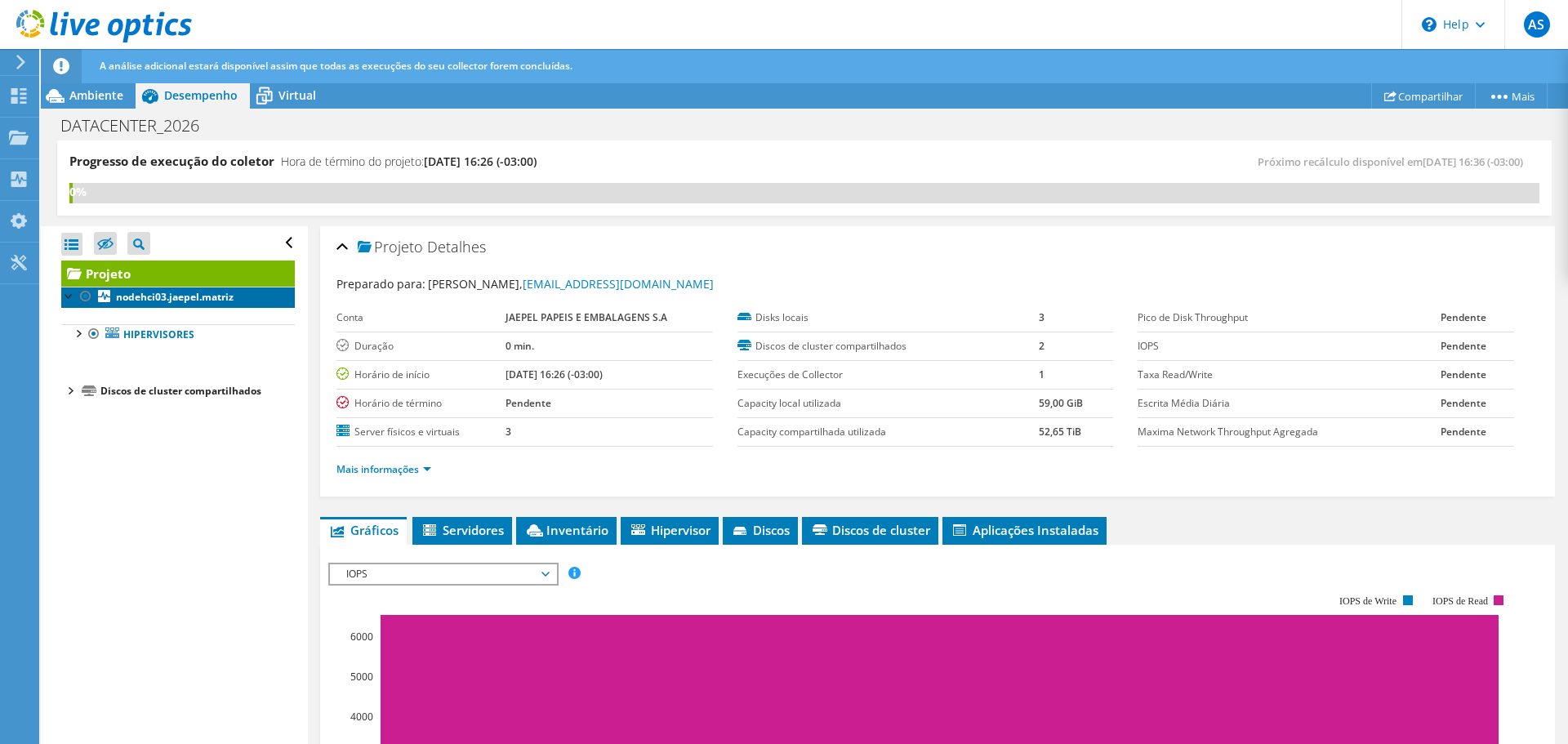
click at [164, 297] on b "nodehci03.jaepel.matriz" at bounding box center [175, 297] width 117 height 14
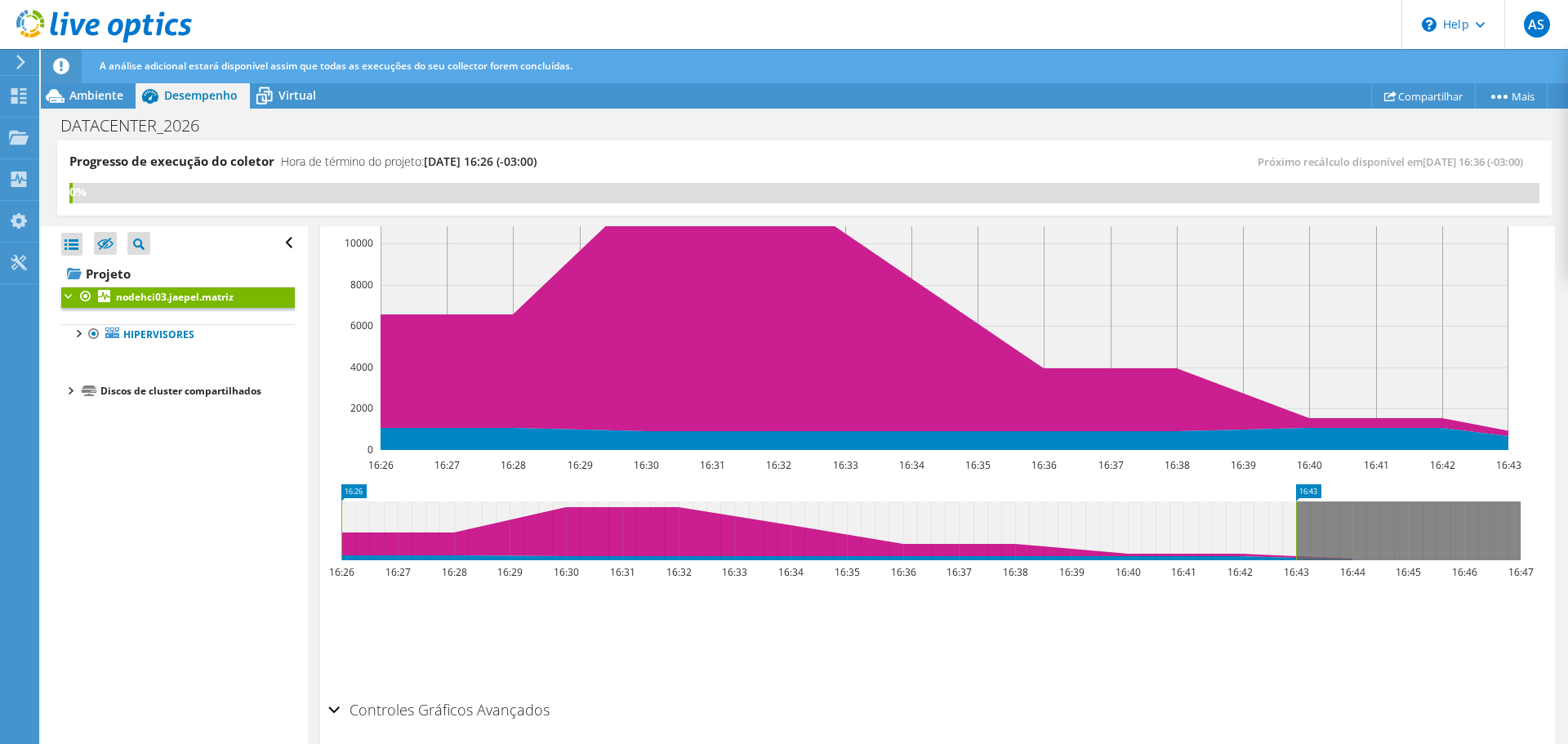
scroll to position [475, 0]
